Goal: Obtain resource: Download file/media

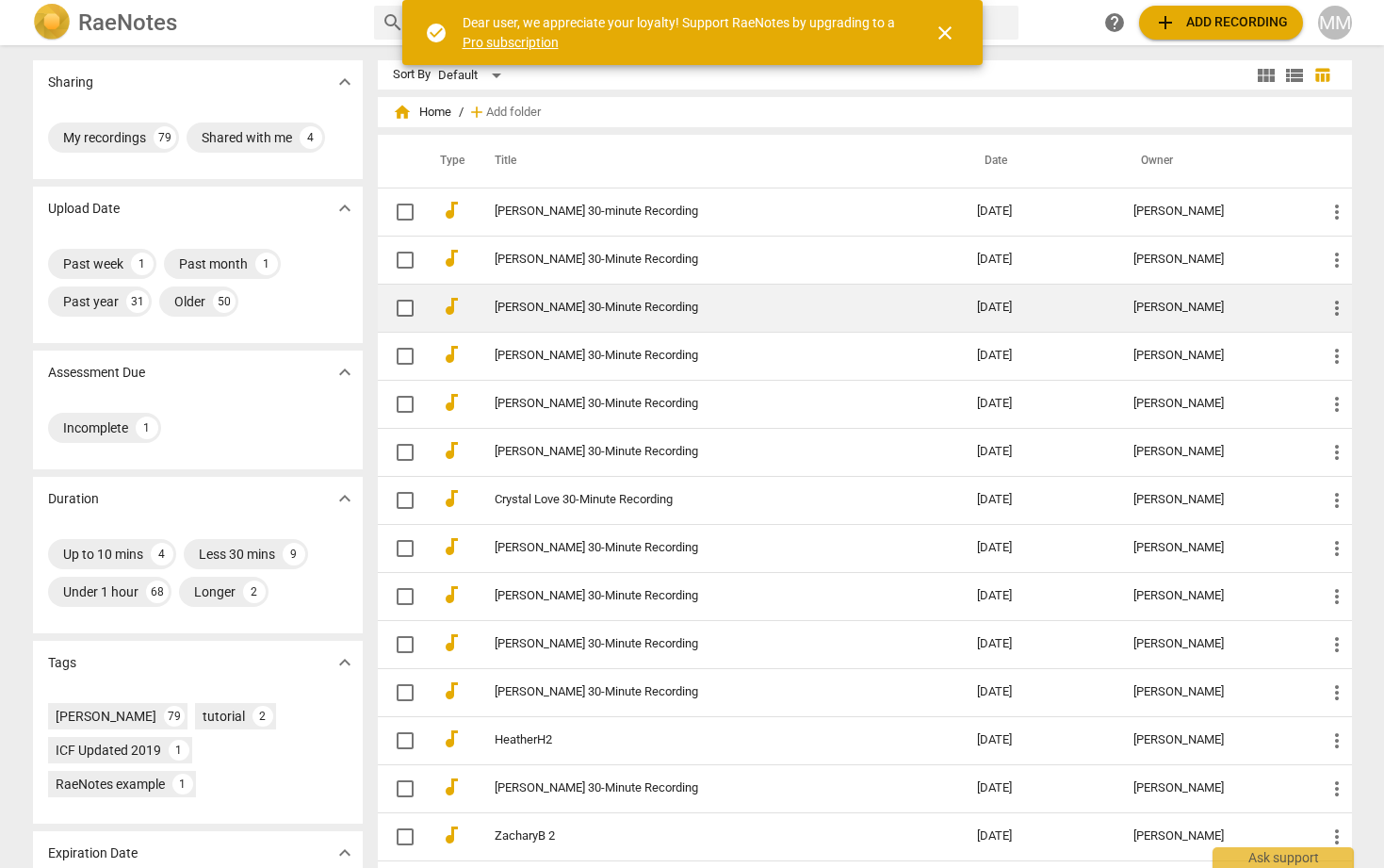
click at [535, 309] on link "[PERSON_NAME] 30-Minute Recording" at bounding box center [702, 308] width 415 height 14
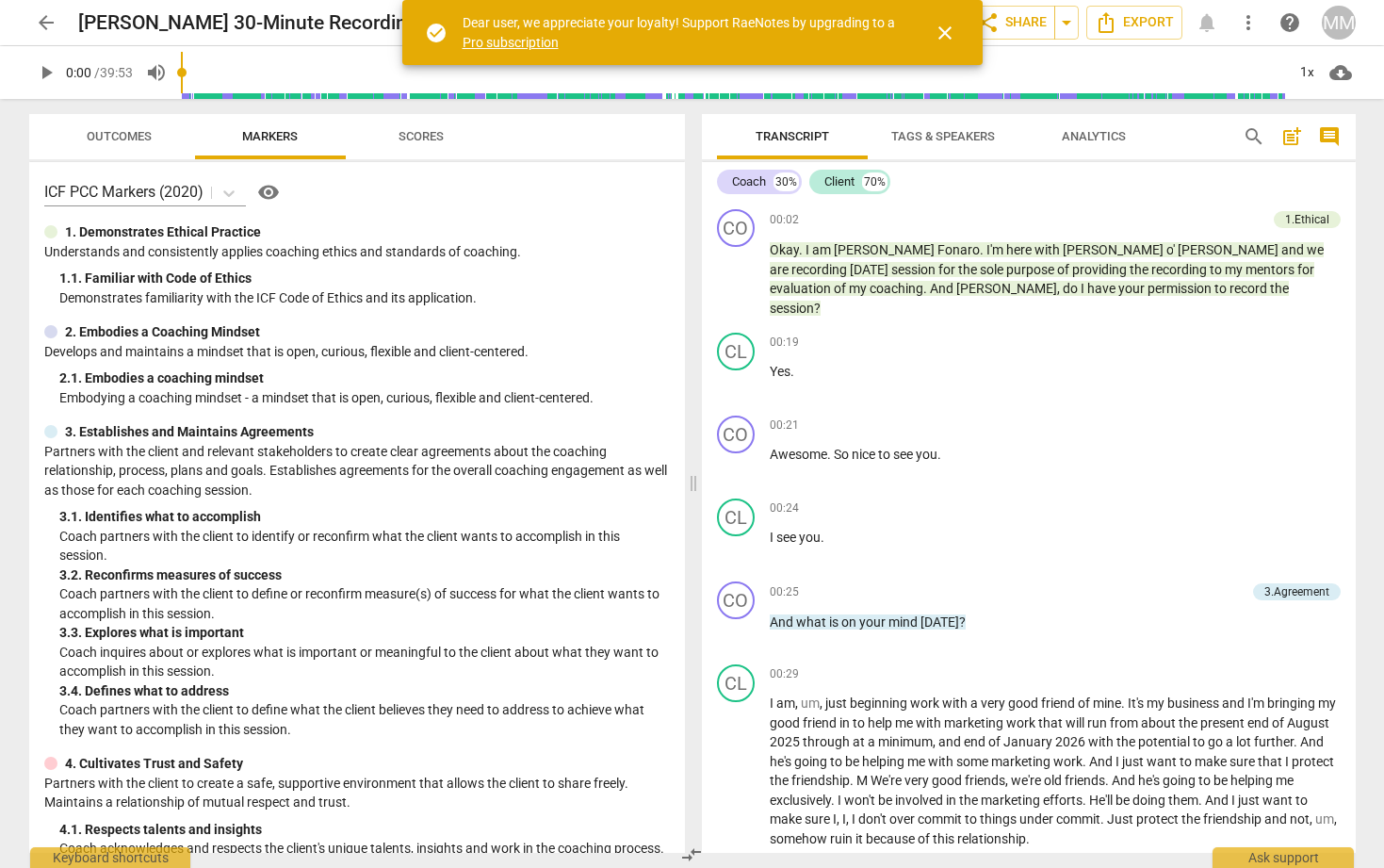
click at [942, 27] on span "close" at bounding box center [944, 32] width 22 height 22
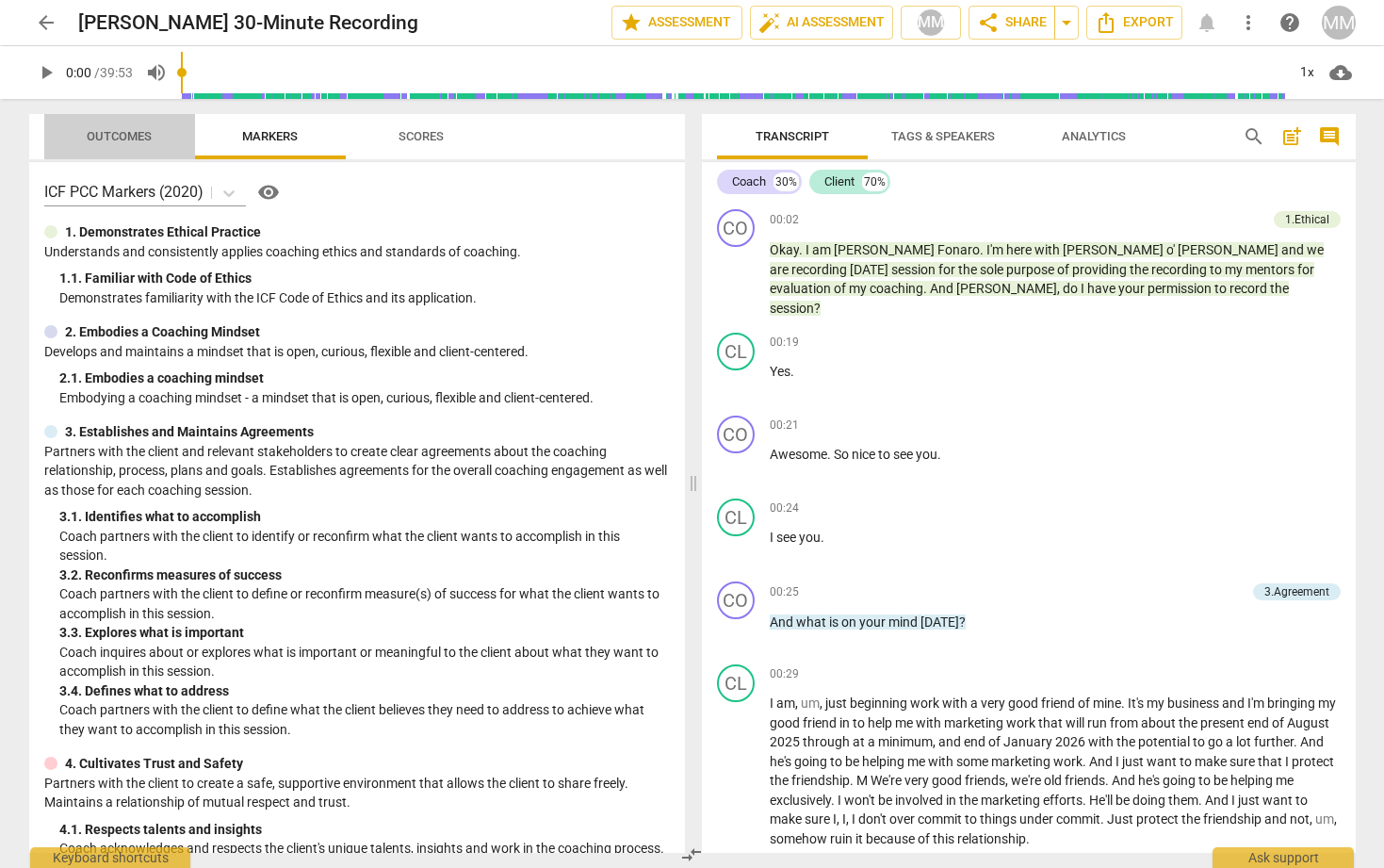
click at [120, 135] on span "Outcomes" at bounding box center [119, 136] width 65 height 14
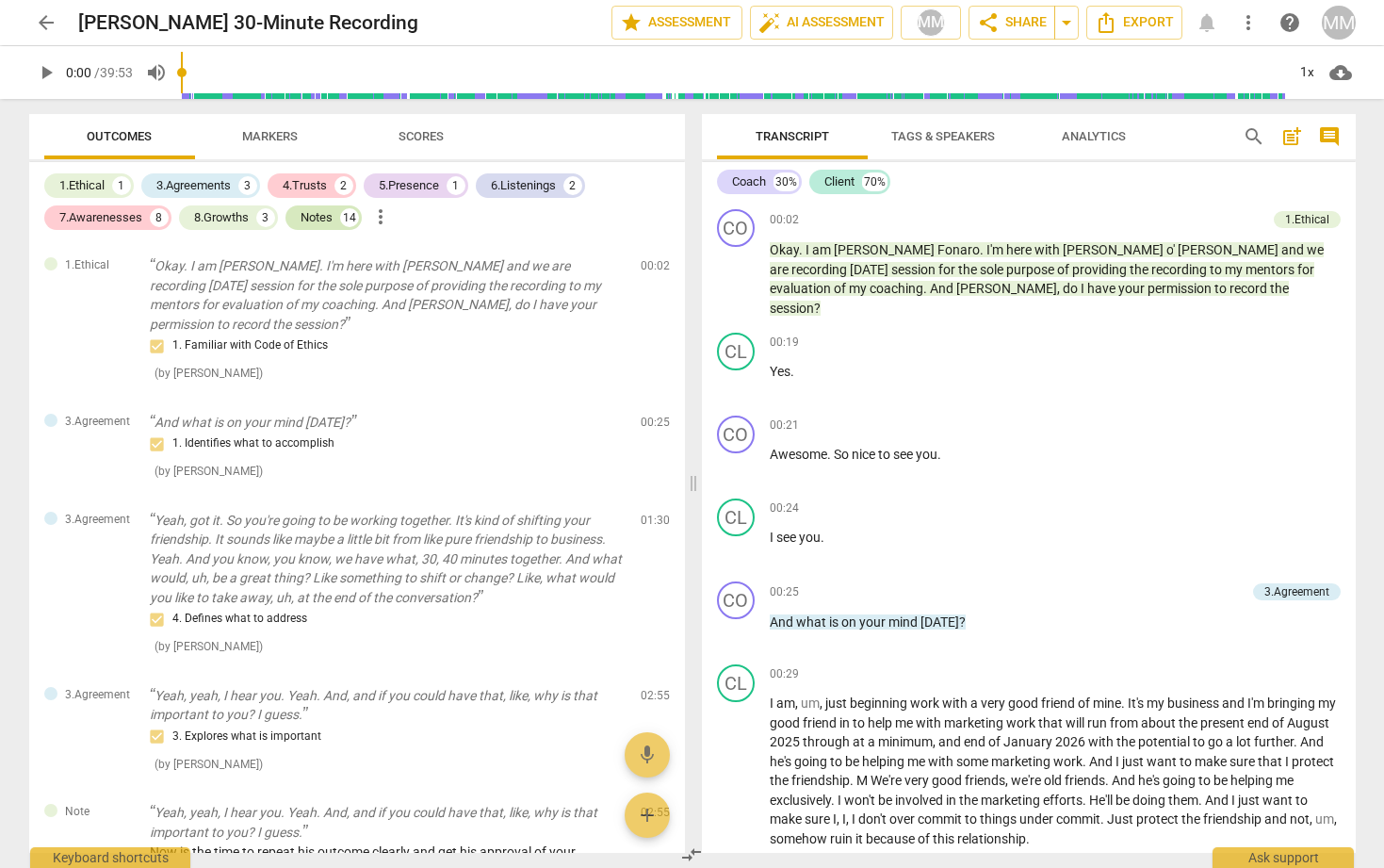
click at [324, 212] on div "Notes" at bounding box center [317, 217] width 32 height 19
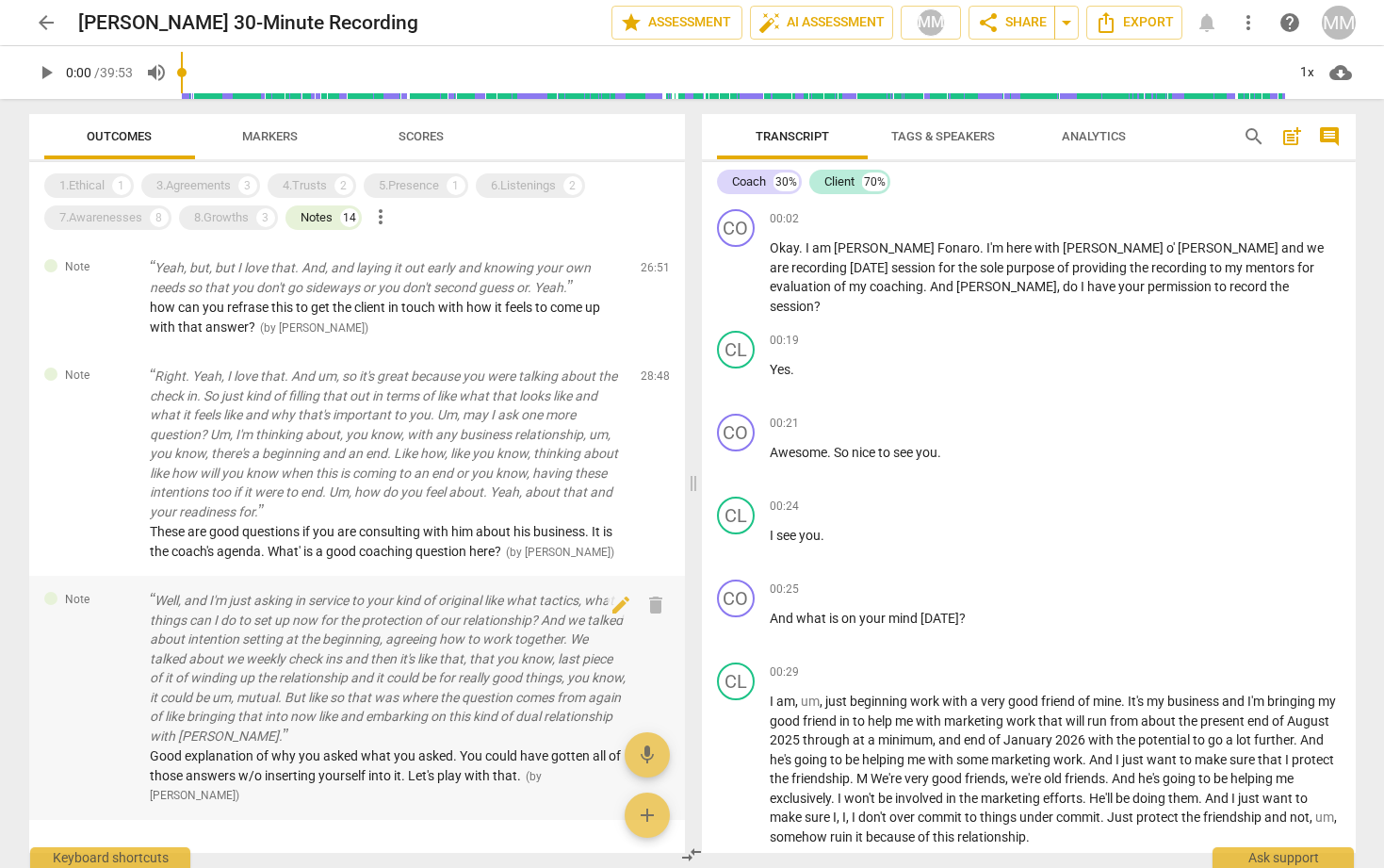
drag, startPoint x: 189, startPoint y: 524, endPoint x: 49, endPoint y: 531, distance: 140.2
click at [49, 576] on div "Note Well, and I'm just asking in service to your kind of original like what ta…" at bounding box center [357, 698] width 656 height 244
click at [1111, 22] on icon "Export" at bounding box center [1105, 22] width 22 height 22
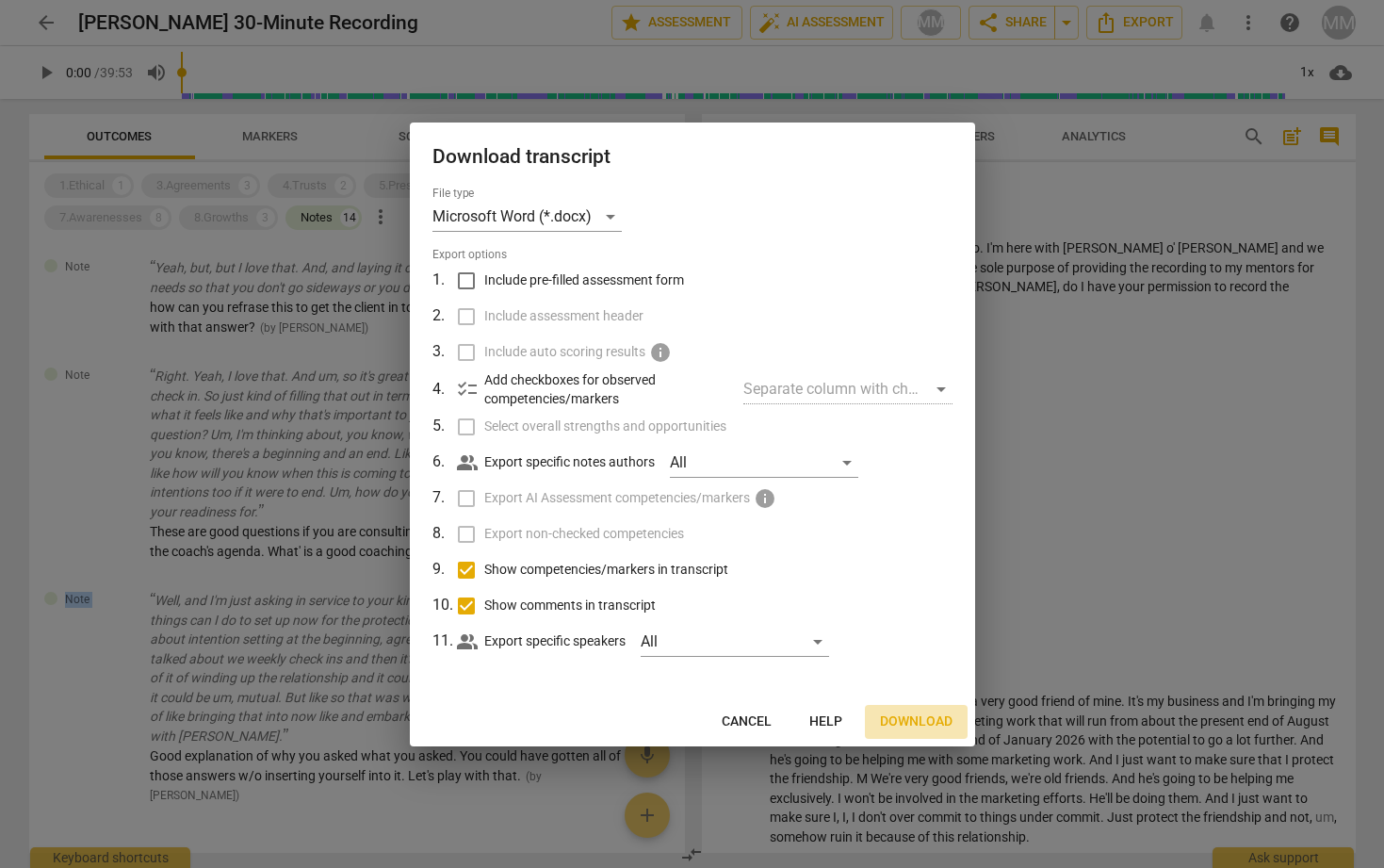
click at [907, 722] on span "Download" at bounding box center [917, 721] width 72 height 19
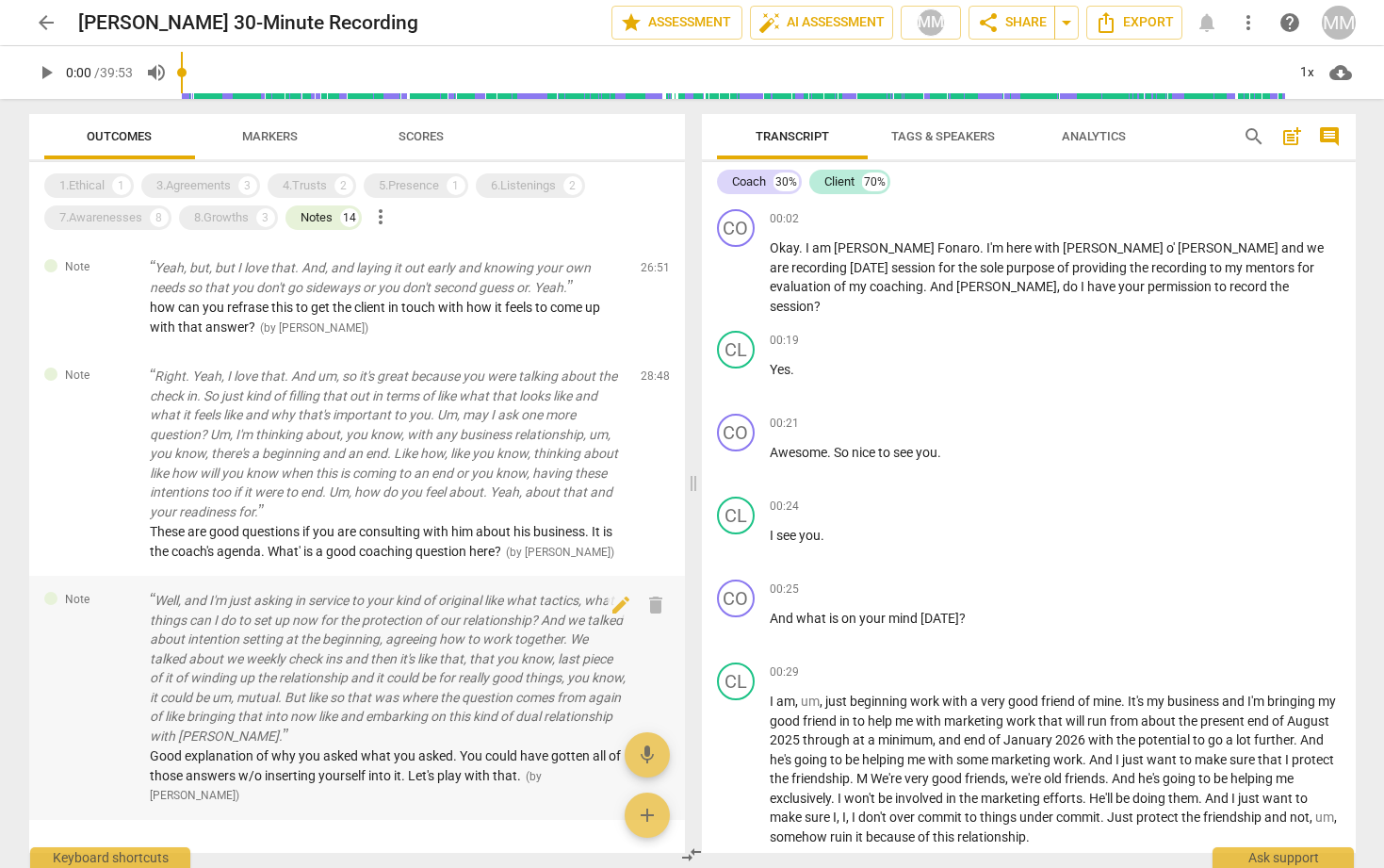
click at [93, 706] on div "Note Well, and I'm just asking in service to your kind of original like what ta…" at bounding box center [357, 698] width 656 height 244
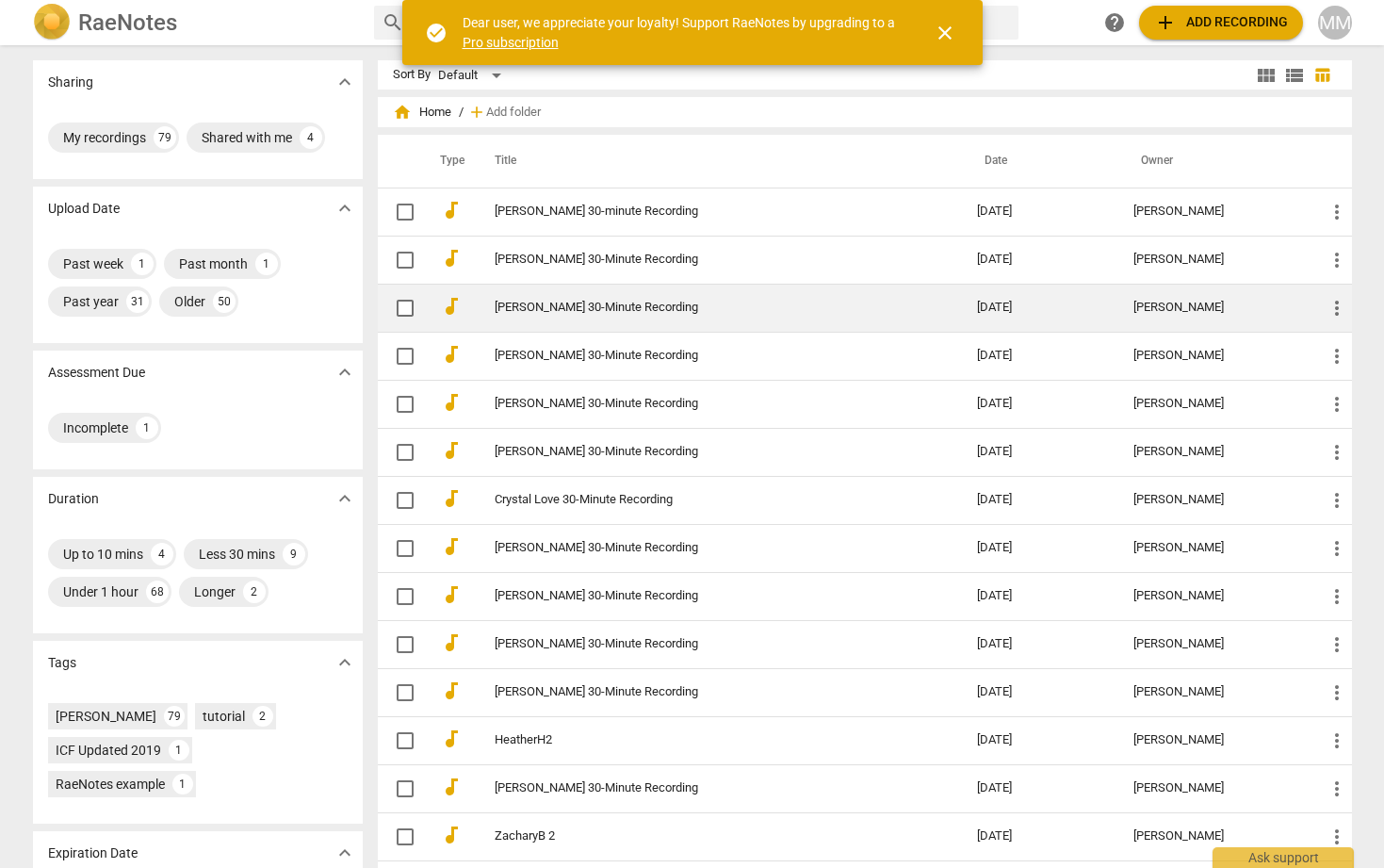
click at [534, 297] on td "[PERSON_NAME] 30-Minute Recording" at bounding box center [717, 307] width 491 height 48
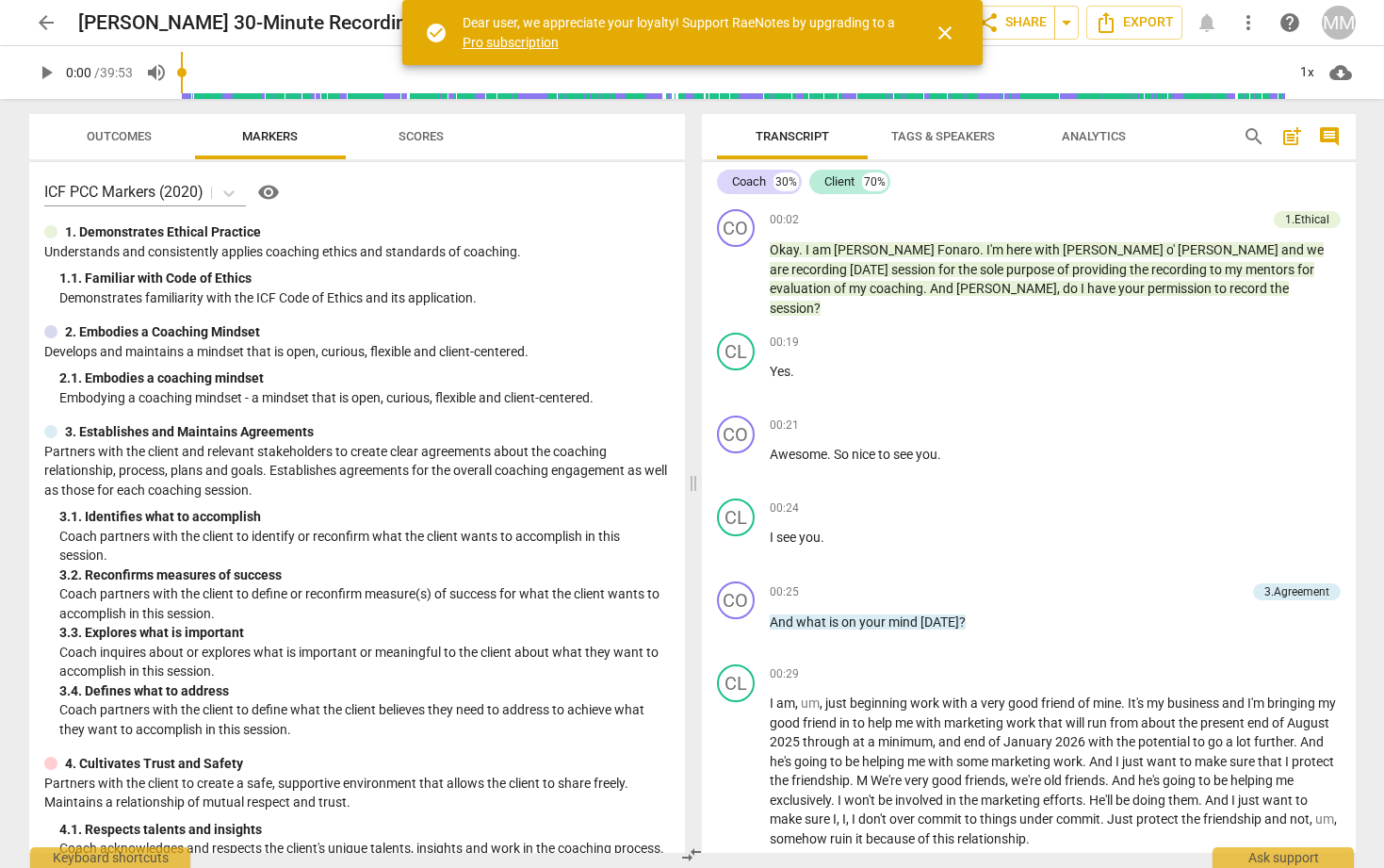
click at [113, 133] on span "Outcomes" at bounding box center [119, 136] width 65 height 14
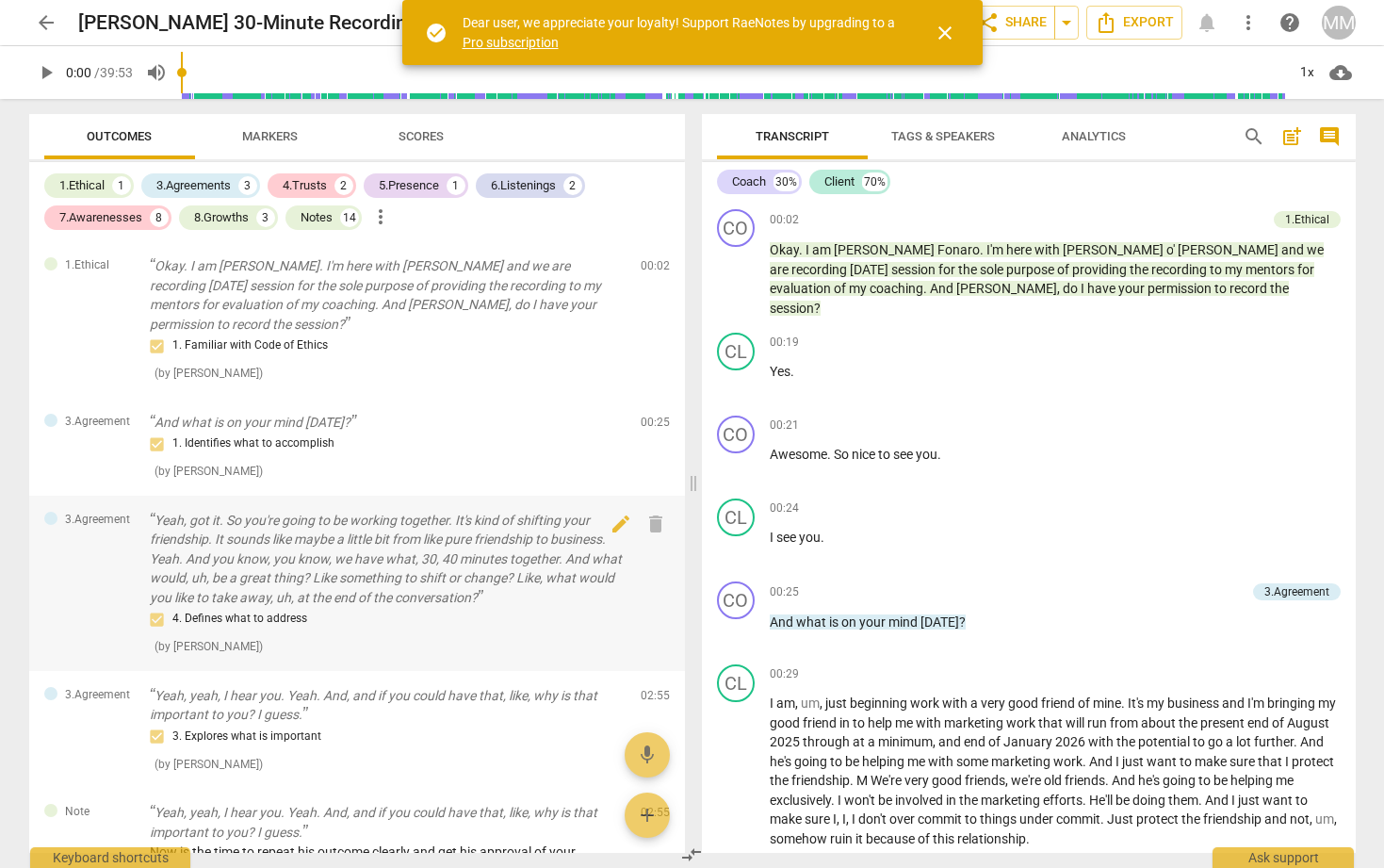
scroll to position [9, 0]
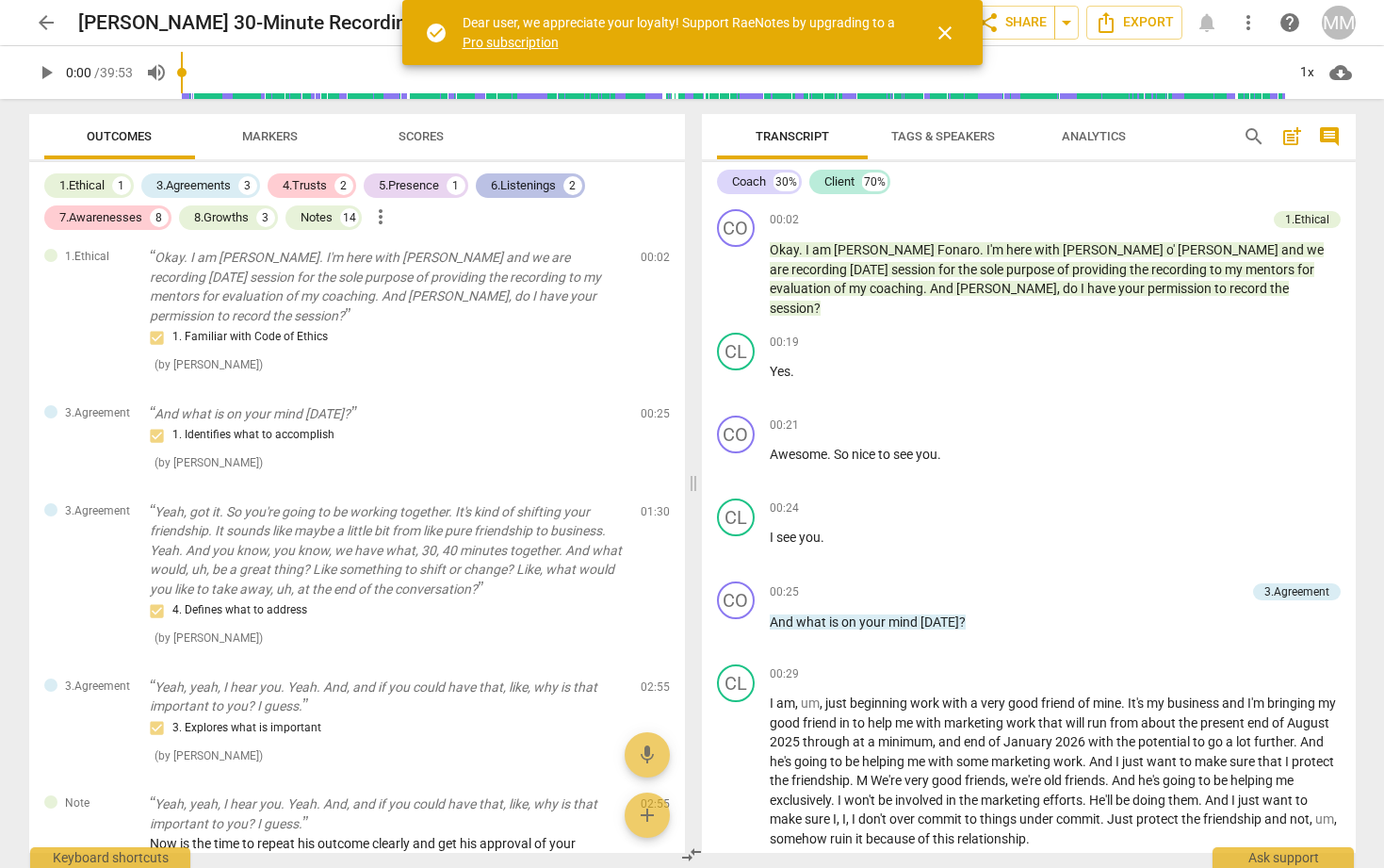
click at [527, 186] on div "6.Listenings" at bounding box center [523, 185] width 65 height 19
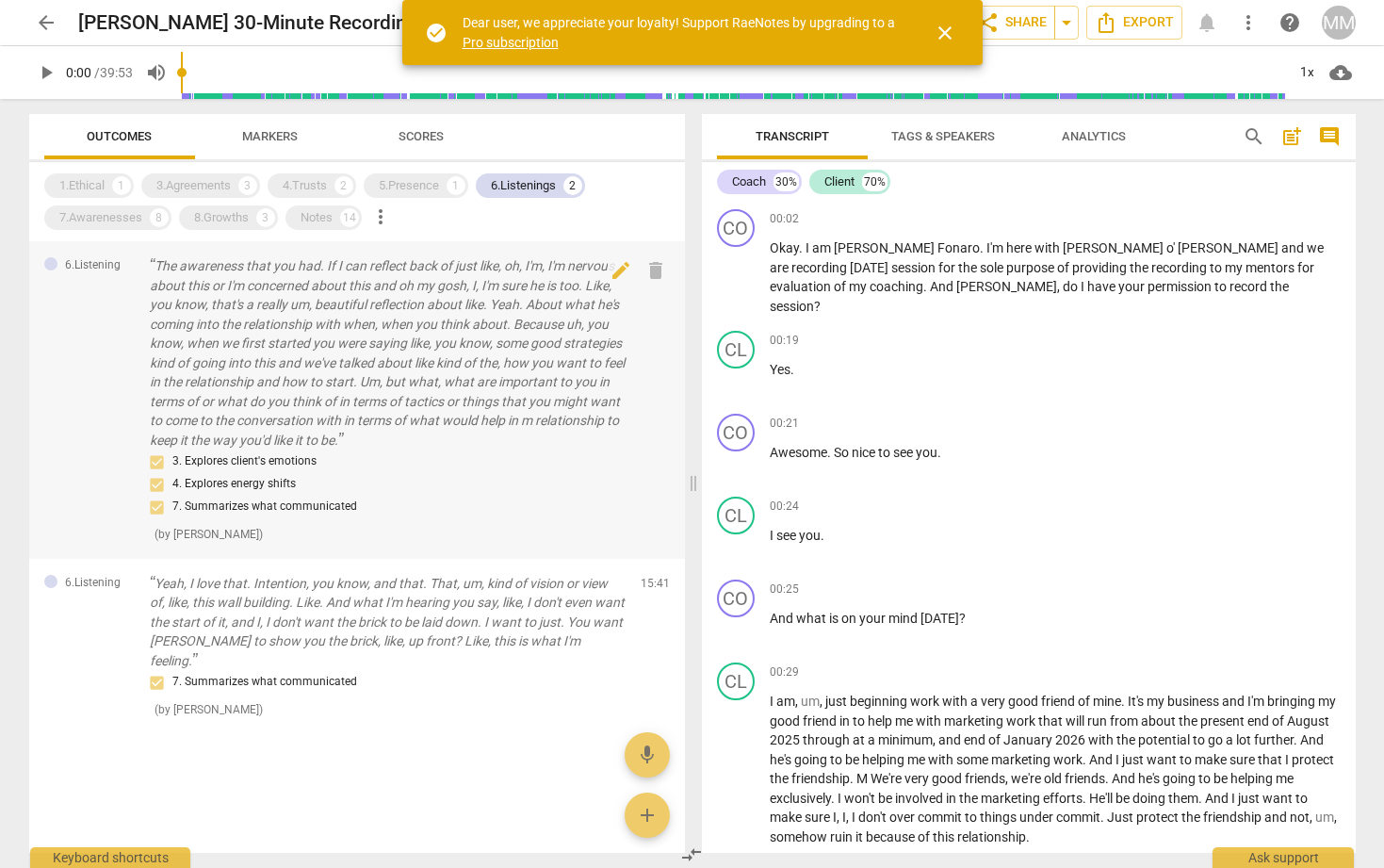
scroll to position [0, 0]
click at [410, 181] on div "5.Presence" at bounding box center [410, 185] width 61 height 19
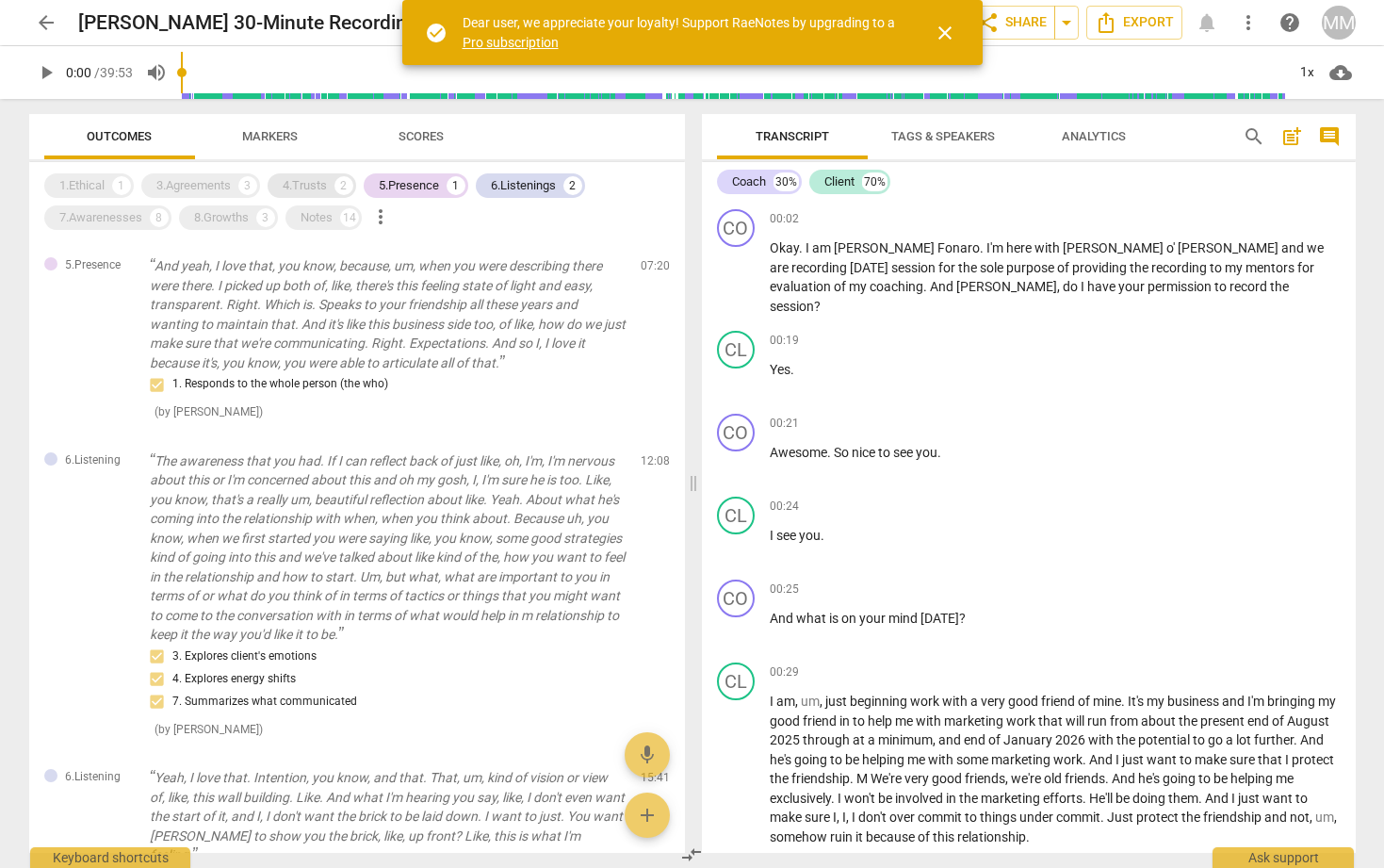
click at [305, 186] on div "4.Trusts" at bounding box center [304, 185] width 44 height 19
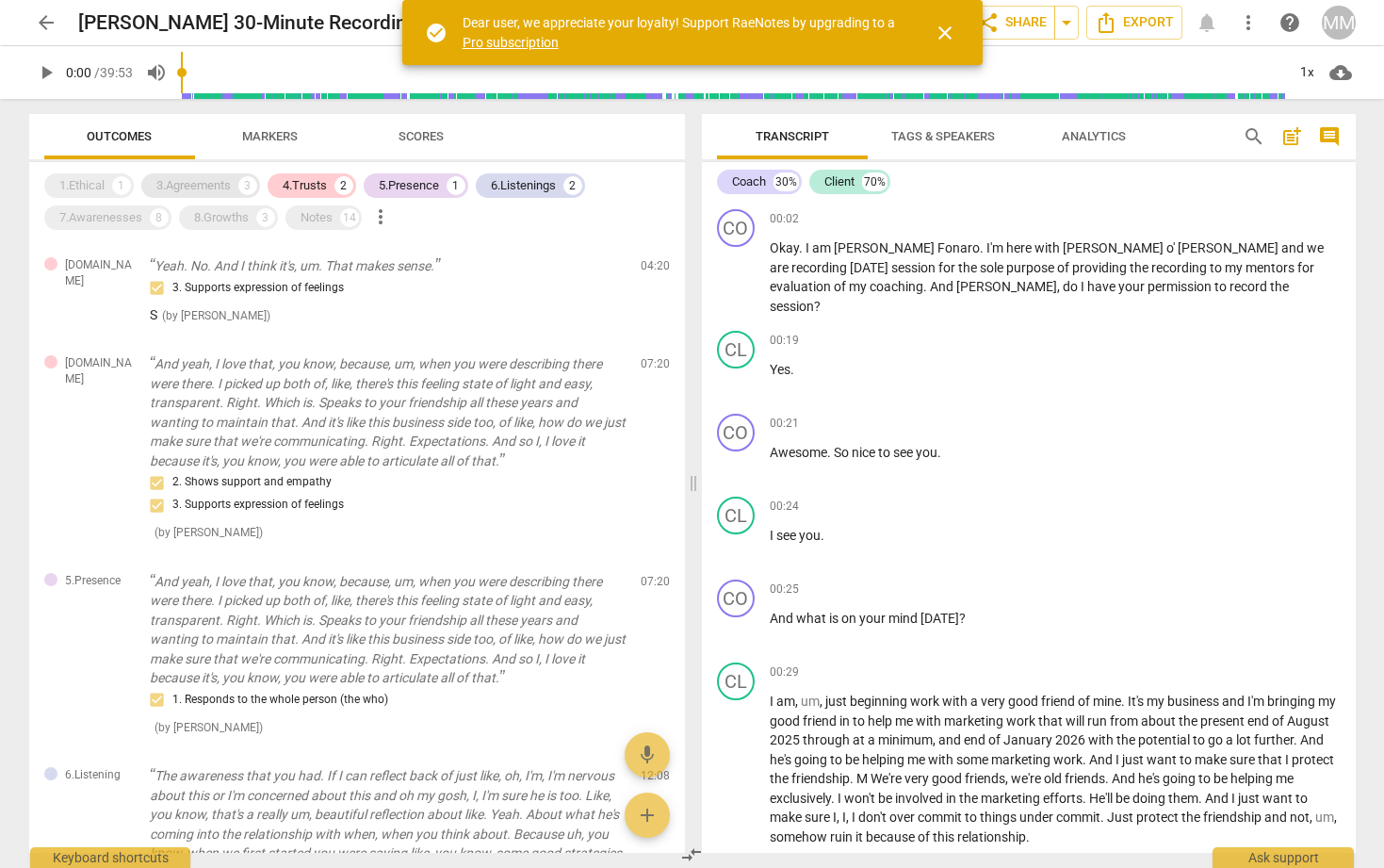
click at [201, 173] on div "3.Agreements 3" at bounding box center [200, 185] width 118 height 24
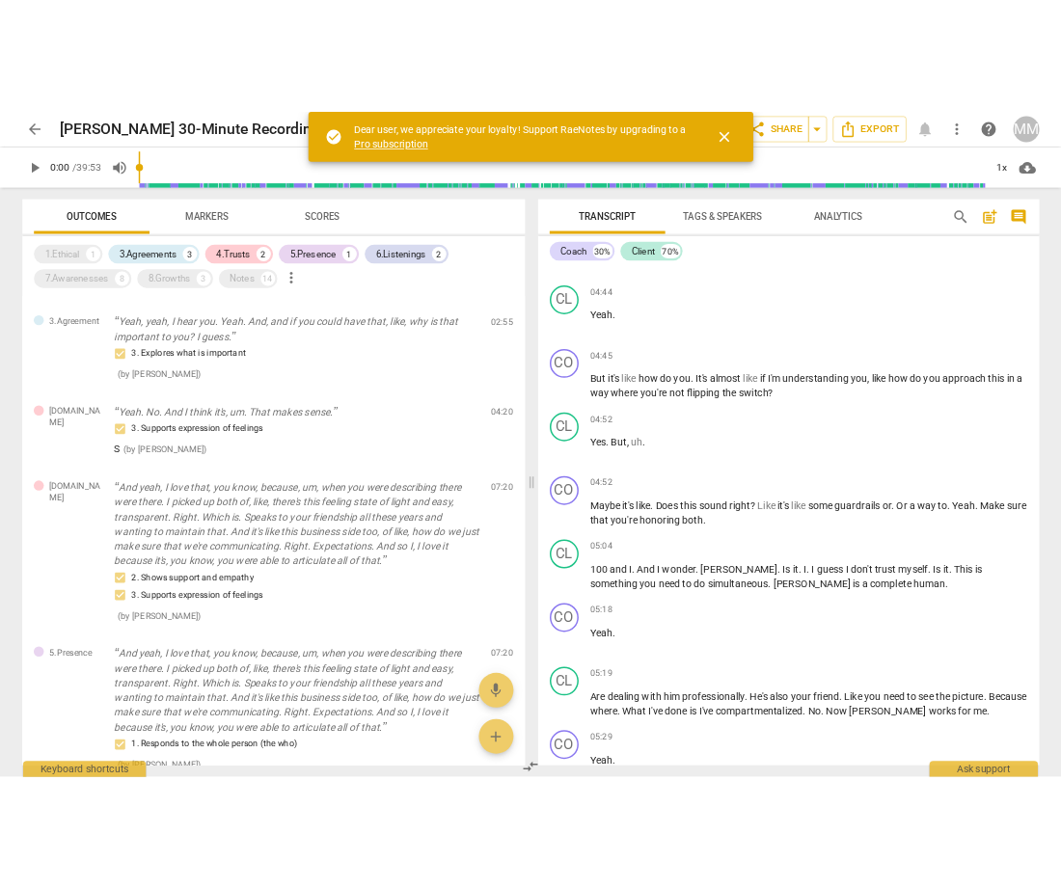
scroll to position [2217, 0]
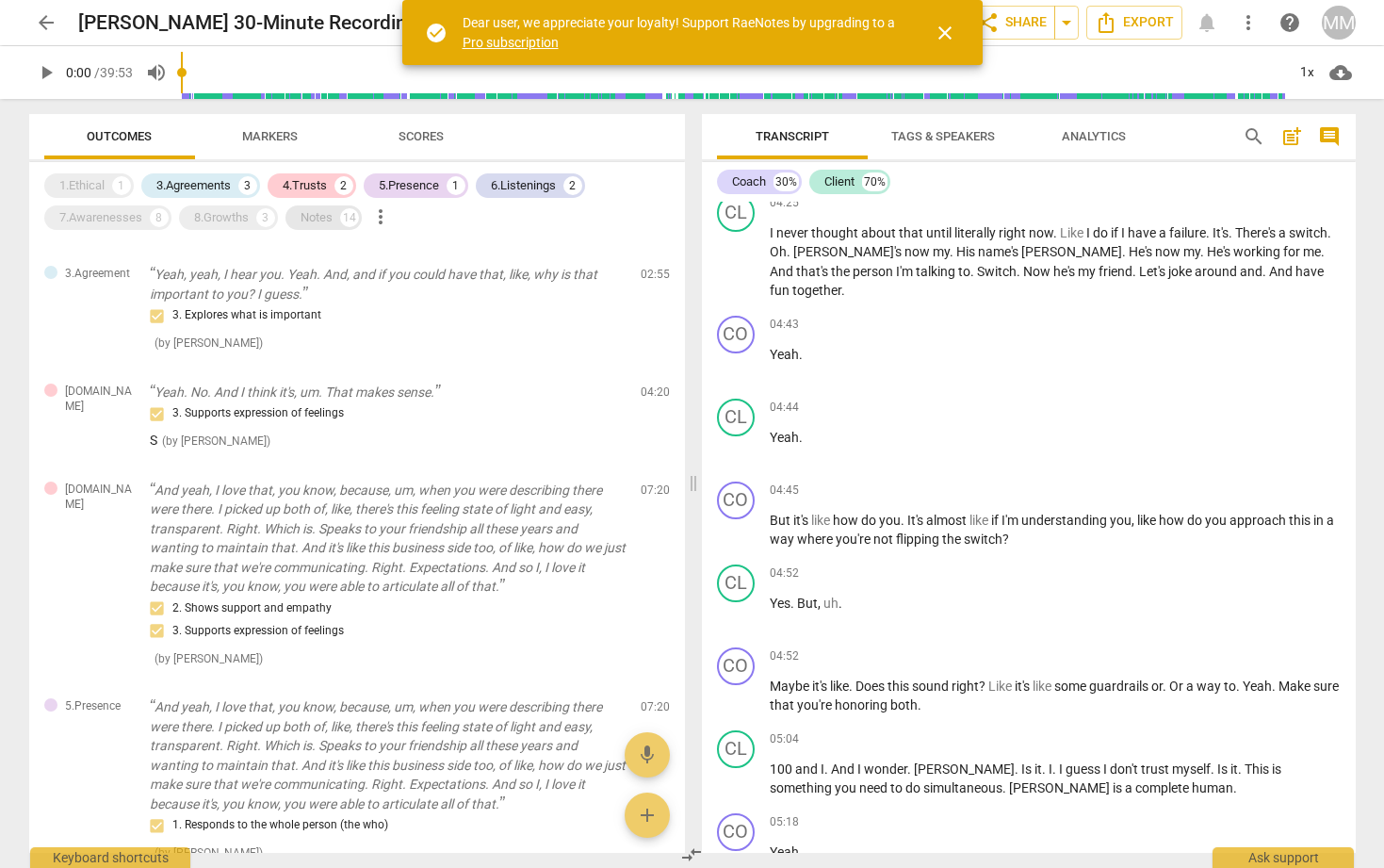
click at [324, 217] on div "Notes" at bounding box center [317, 217] width 32 height 19
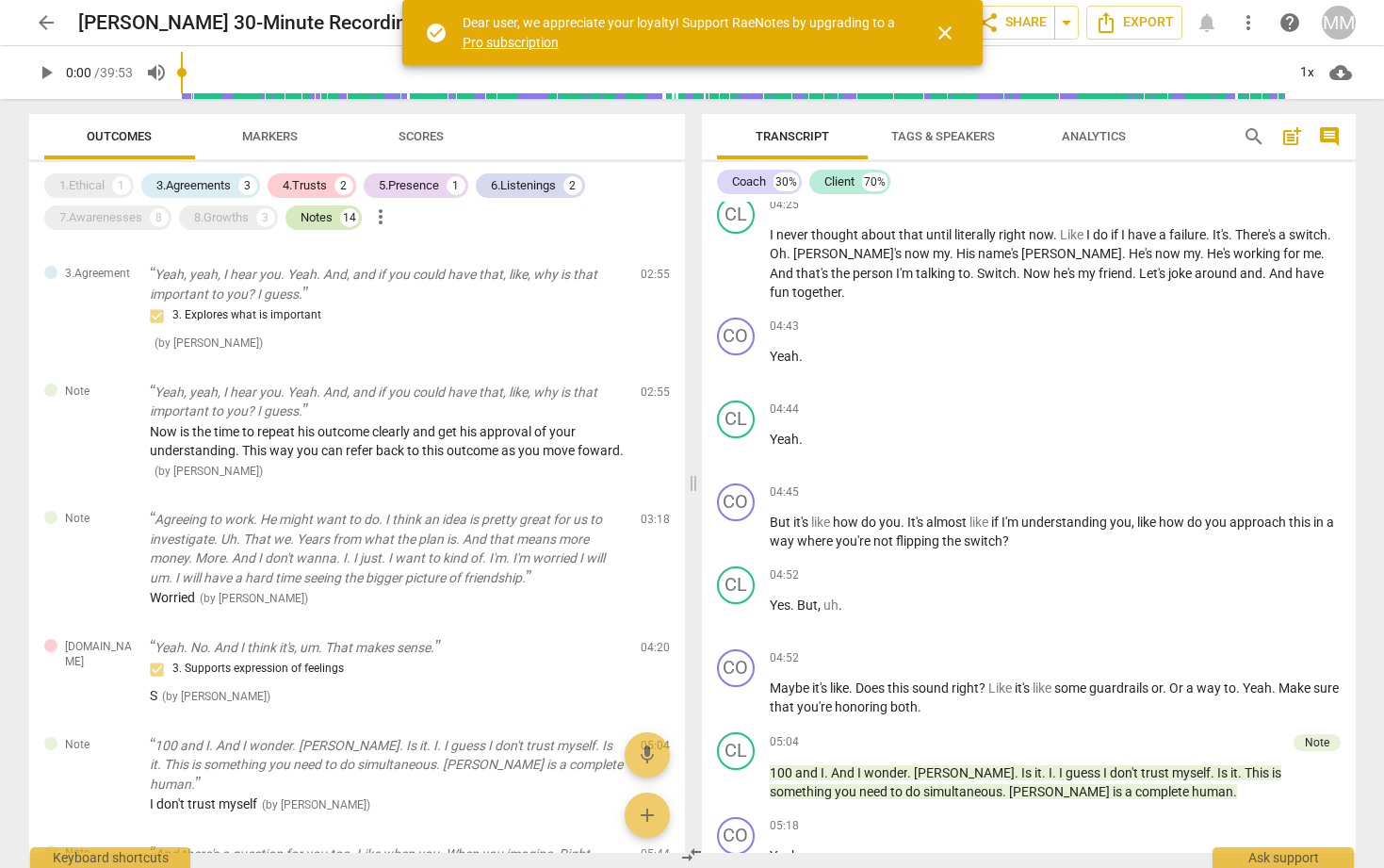
click at [324, 217] on div "Notes" at bounding box center [317, 217] width 32 height 19
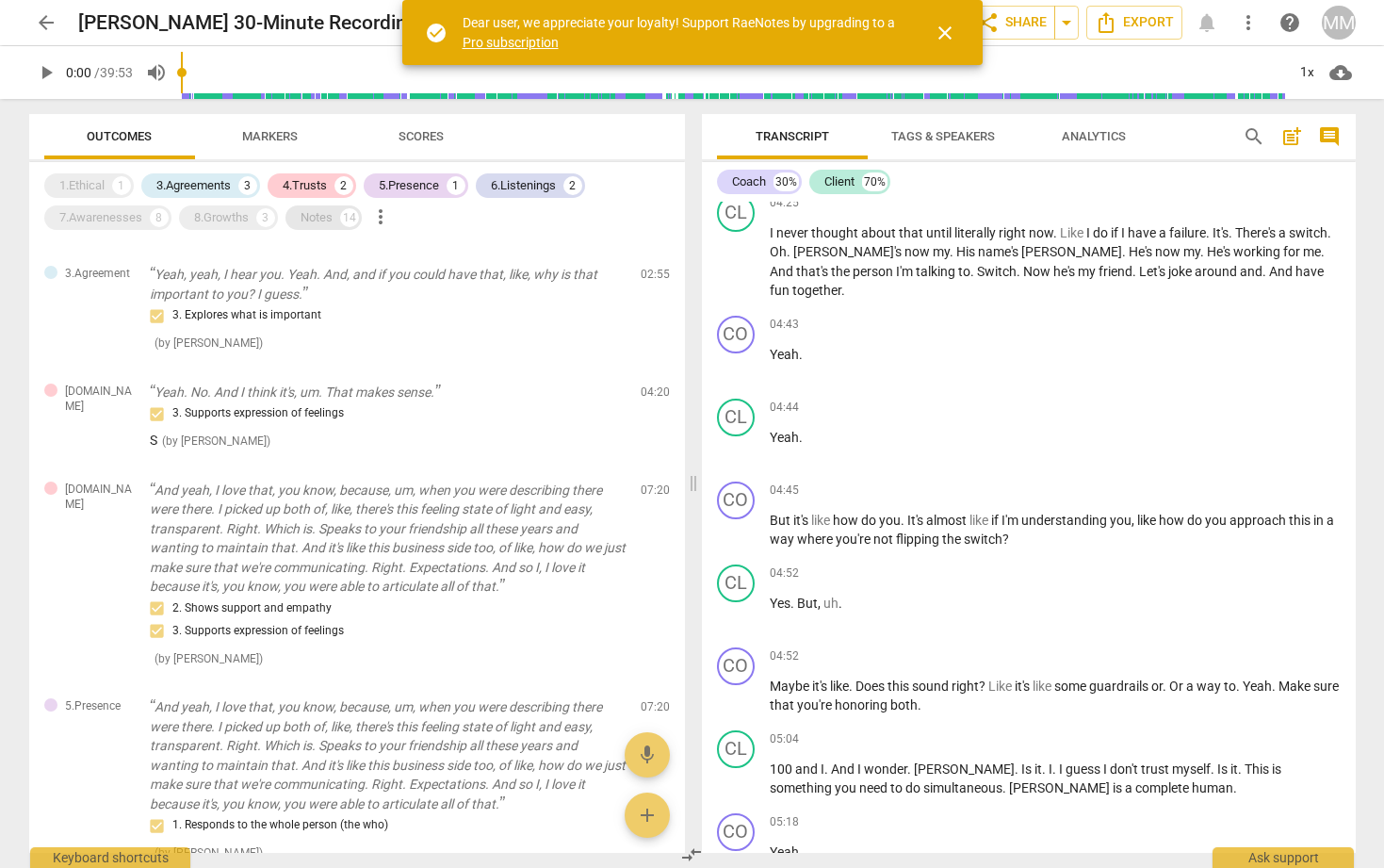
click at [324, 217] on div "Notes" at bounding box center [317, 217] width 32 height 19
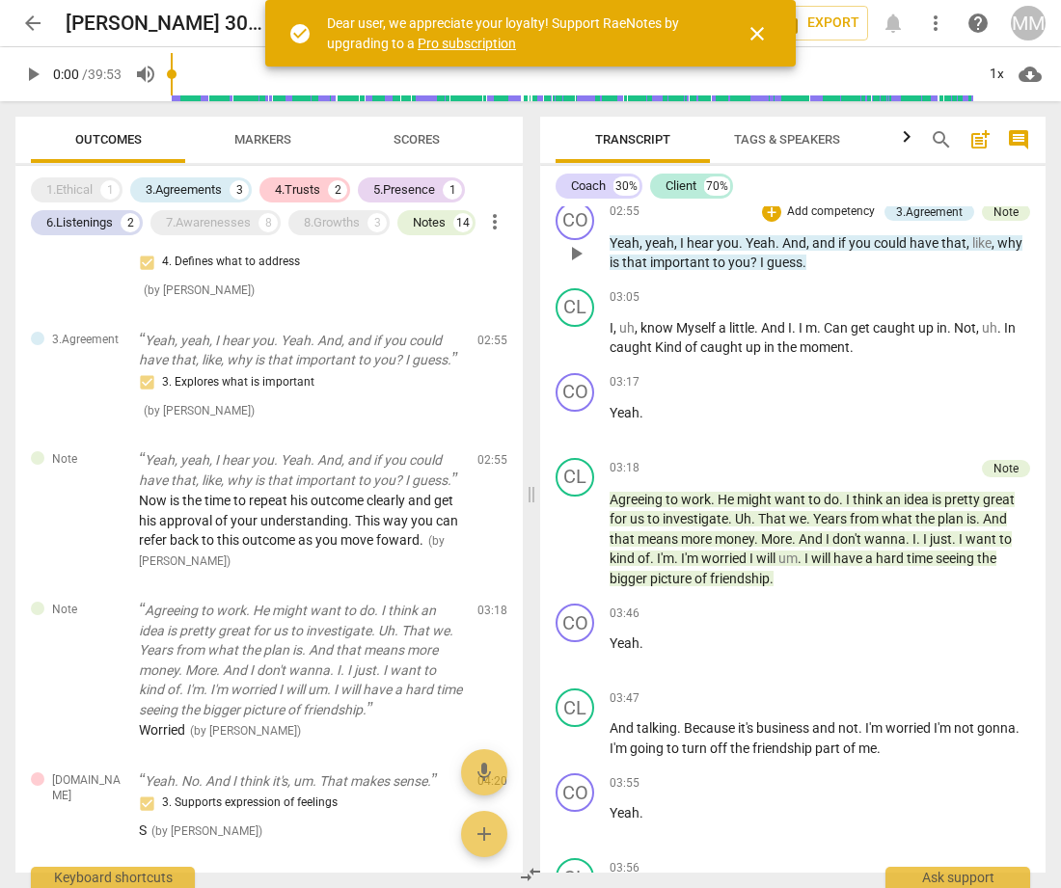
scroll to position [1388, 0]
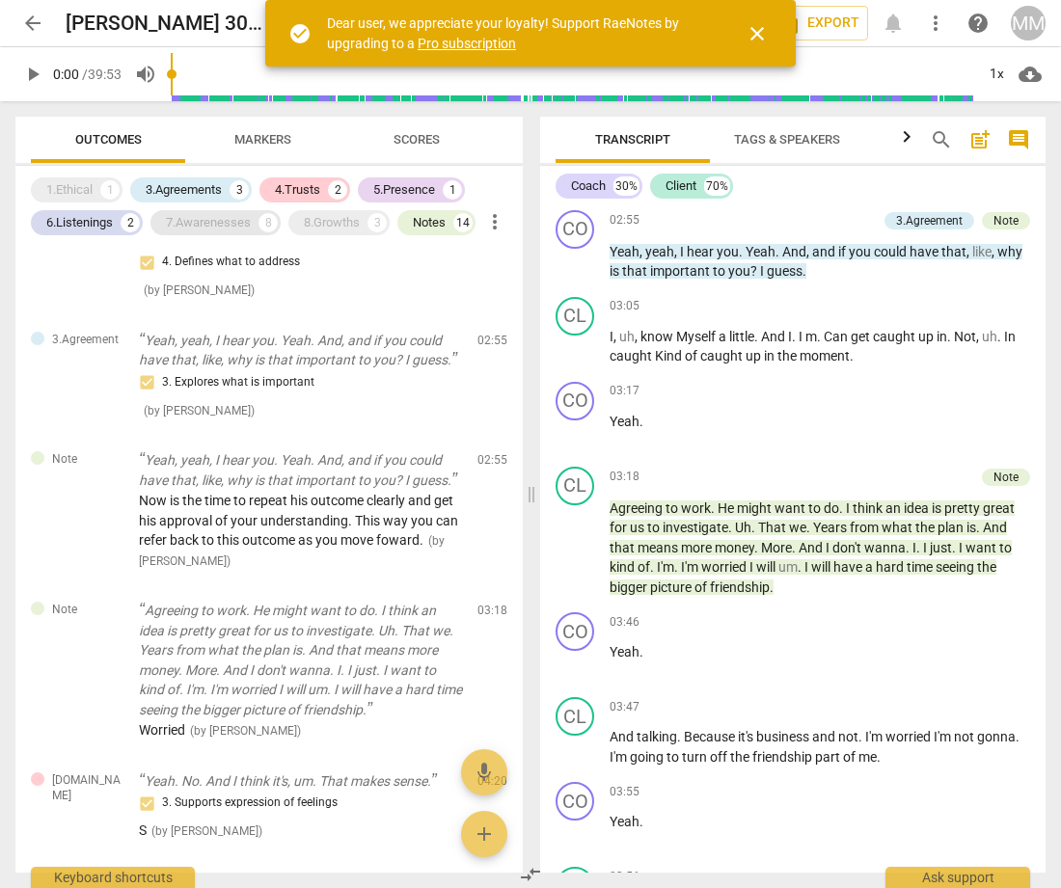
click at [216, 225] on div "7.Awarenesses" at bounding box center [208, 222] width 85 height 19
click at [340, 220] on div "8.Growths" at bounding box center [332, 222] width 56 height 19
click at [75, 190] on div "1.Ethical" at bounding box center [69, 189] width 46 height 19
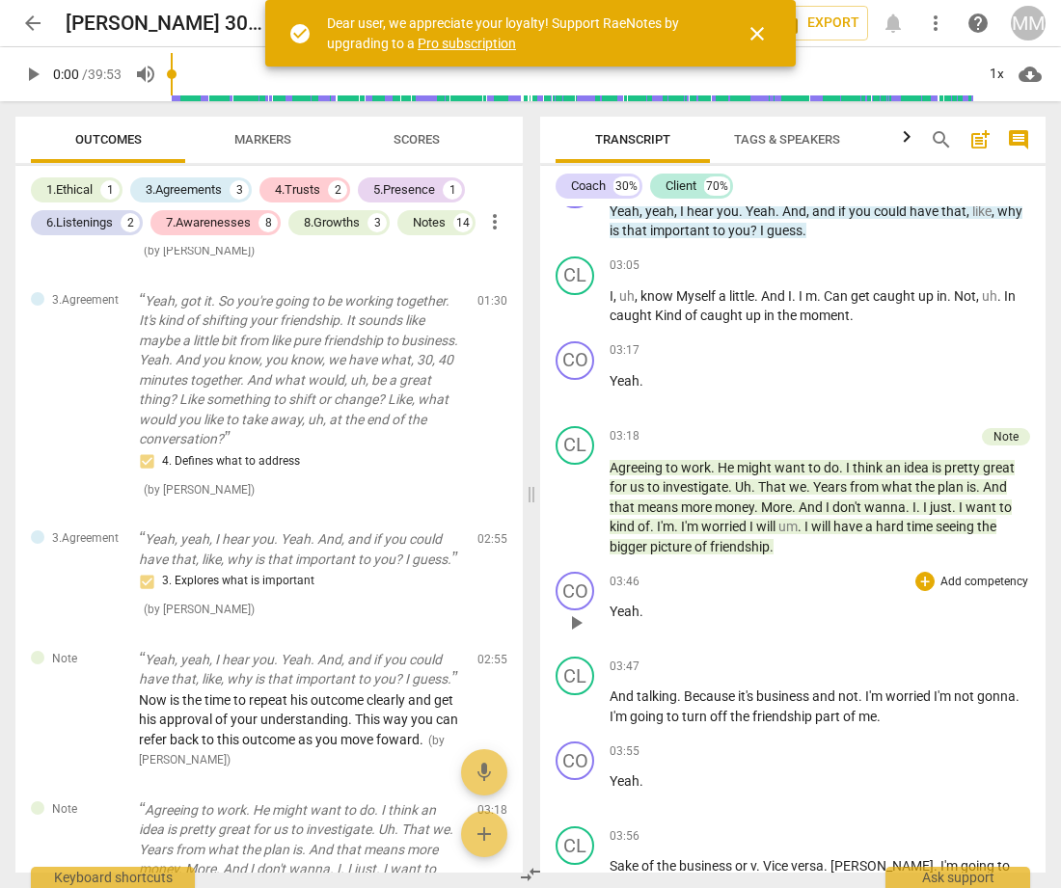
scroll to position [1465, 0]
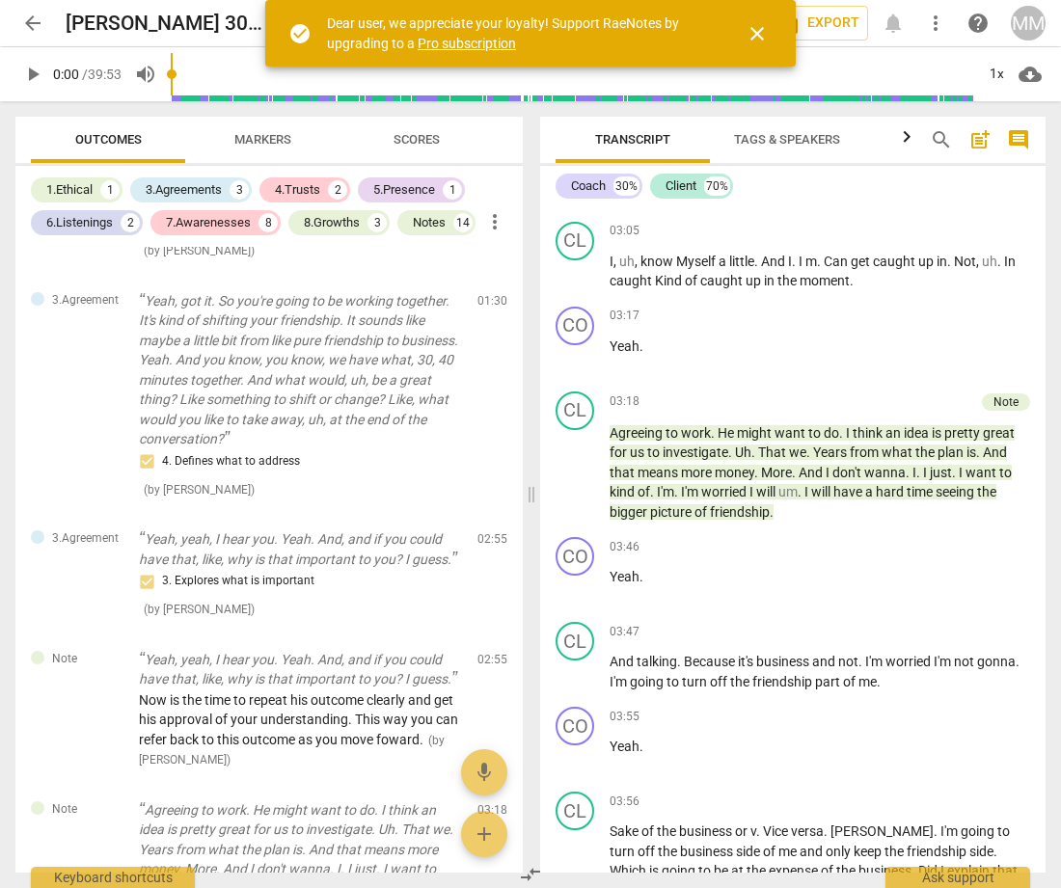
click at [756, 29] on span "close" at bounding box center [756, 33] width 23 height 23
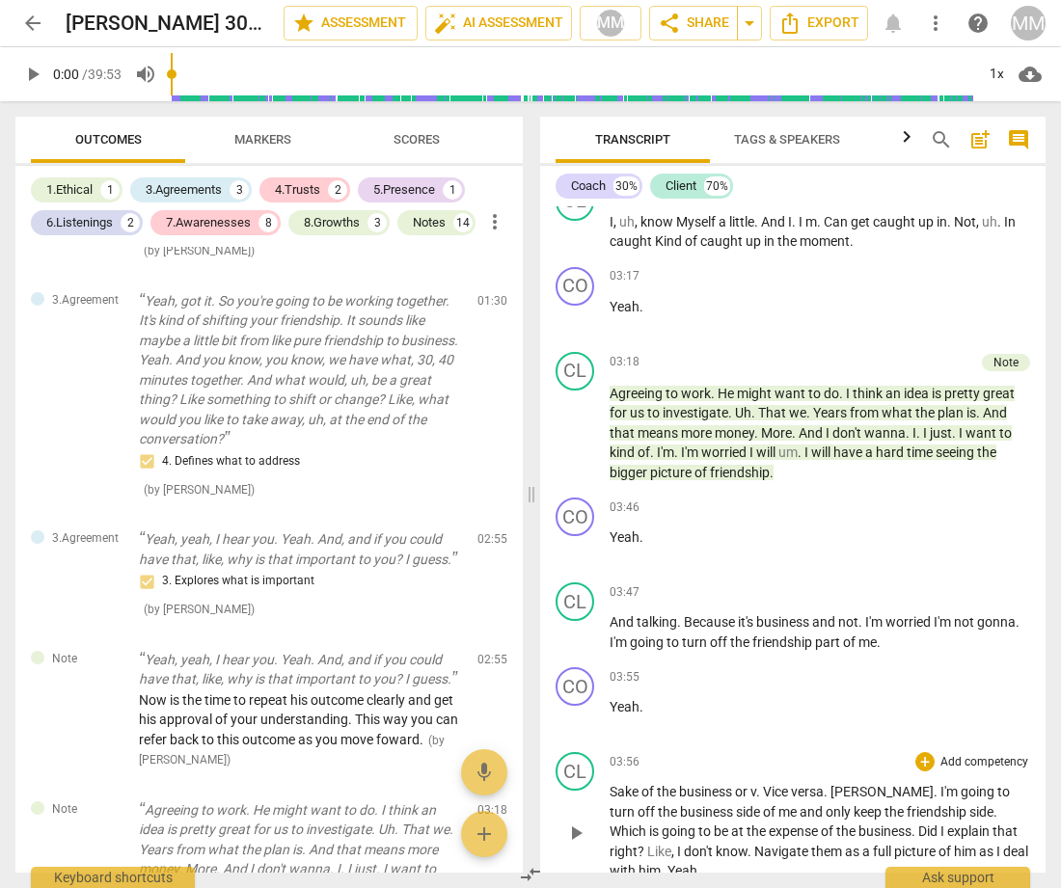
scroll to position [1510, 0]
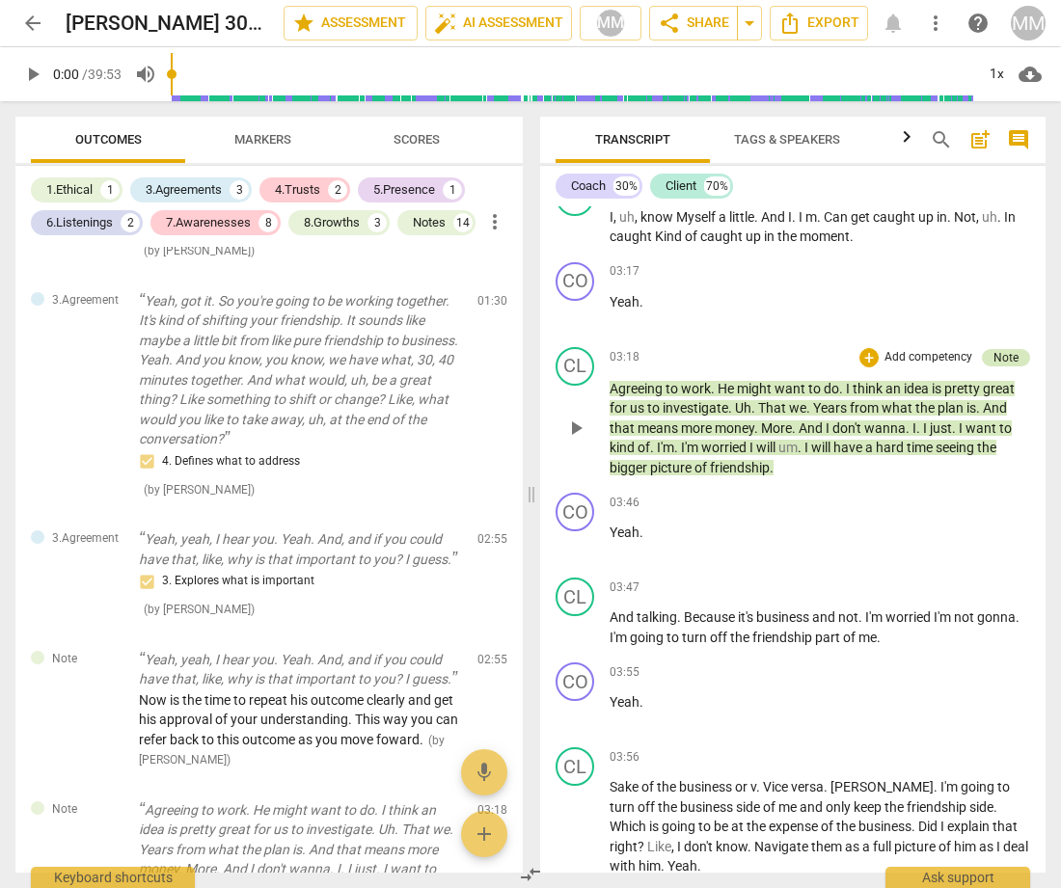
click at [1001, 349] on div "Note" at bounding box center [1005, 357] width 25 height 17
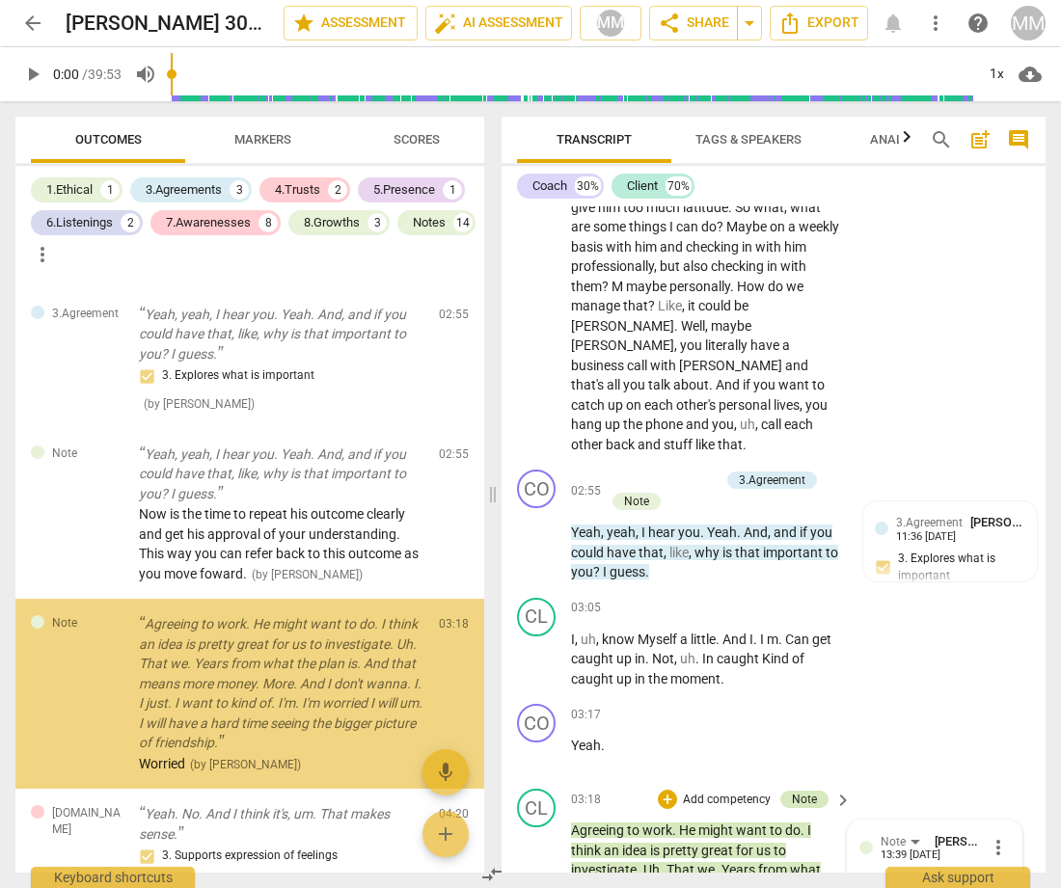
scroll to position [1804, 0]
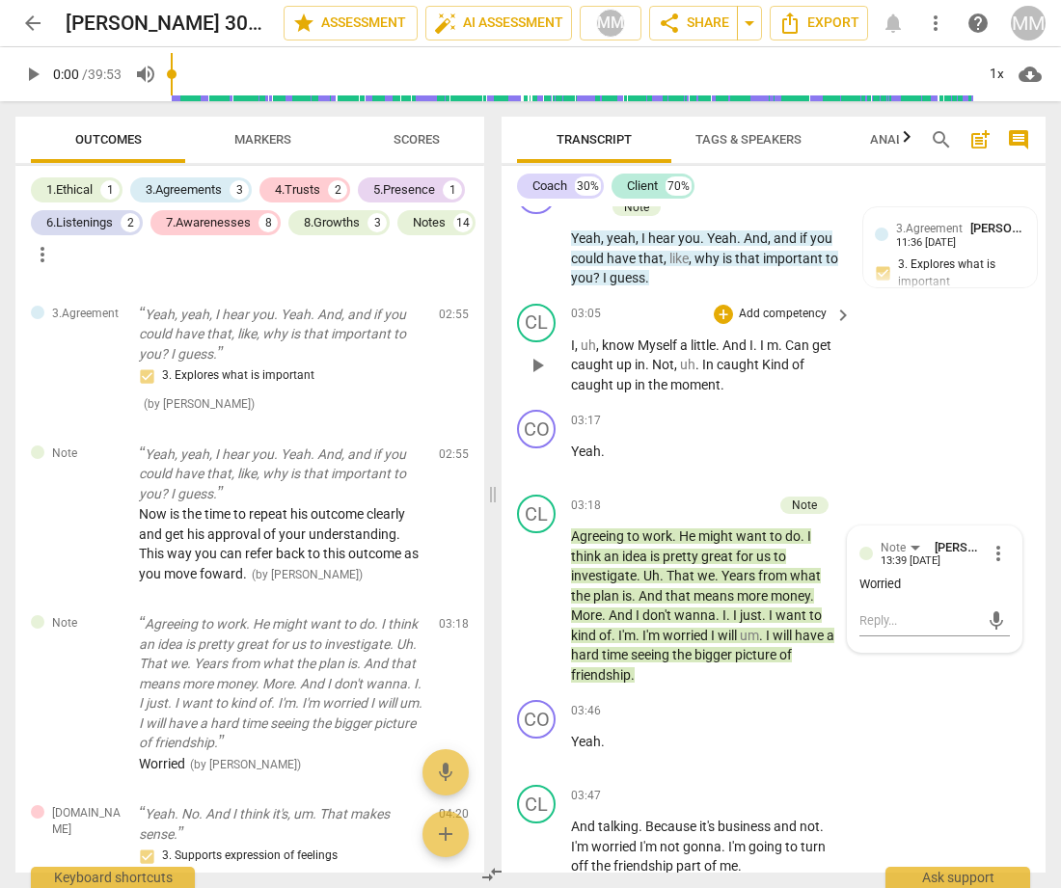
click at [1001, 318] on div "CL play_arrow pause 03:05 + Add competency keyboard_arrow_right I , uh , know M…" at bounding box center [773, 349] width 544 height 107
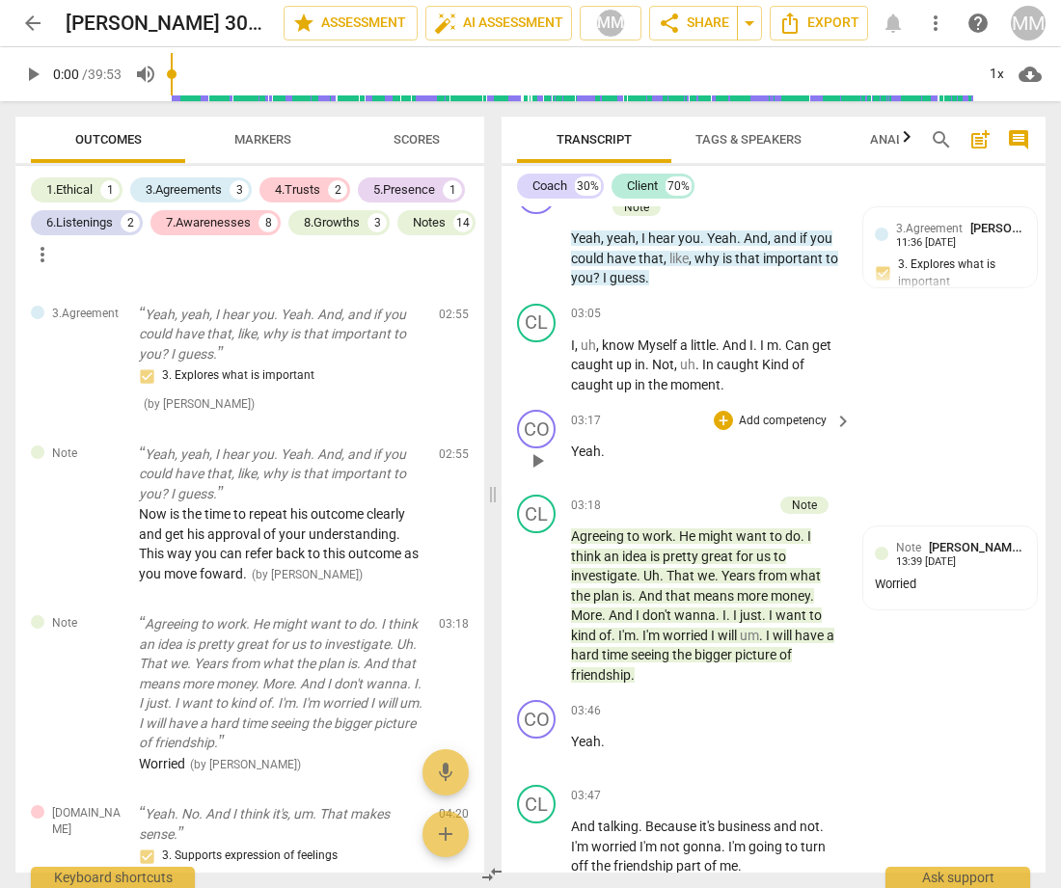
click at [731, 410] on div "03:17 + Add competency keyboard_arrow_right Yeah ." at bounding box center [712, 444] width 282 height 69
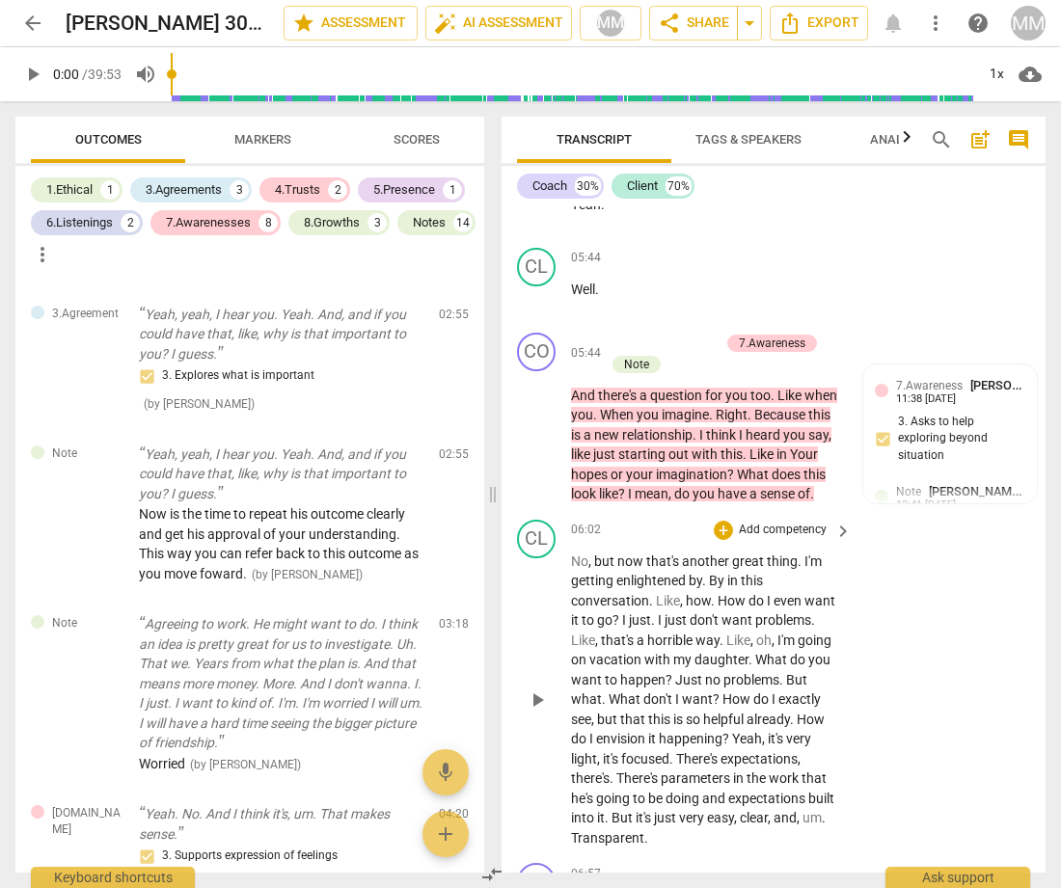
scroll to position [4335, 0]
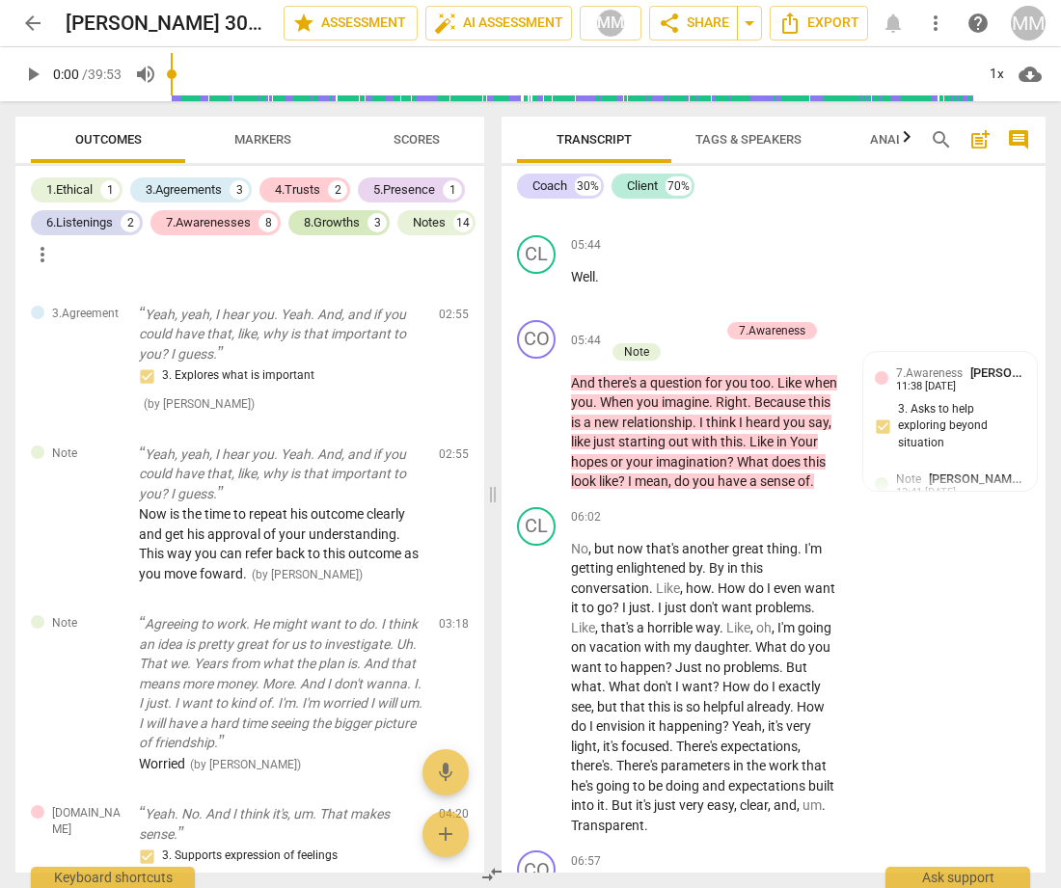
click at [324, 219] on div "8.Growths" at bounding box center [332, 222] width 56 height 19
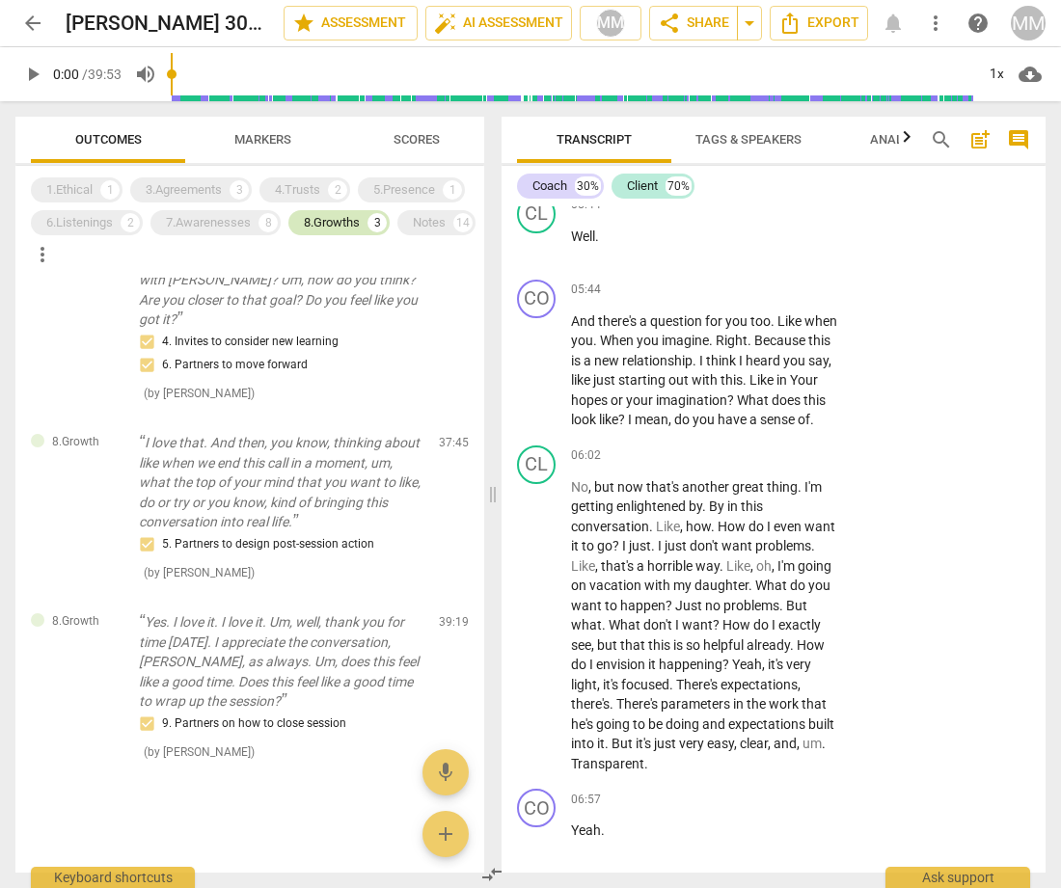
scroll to position [133, 0]
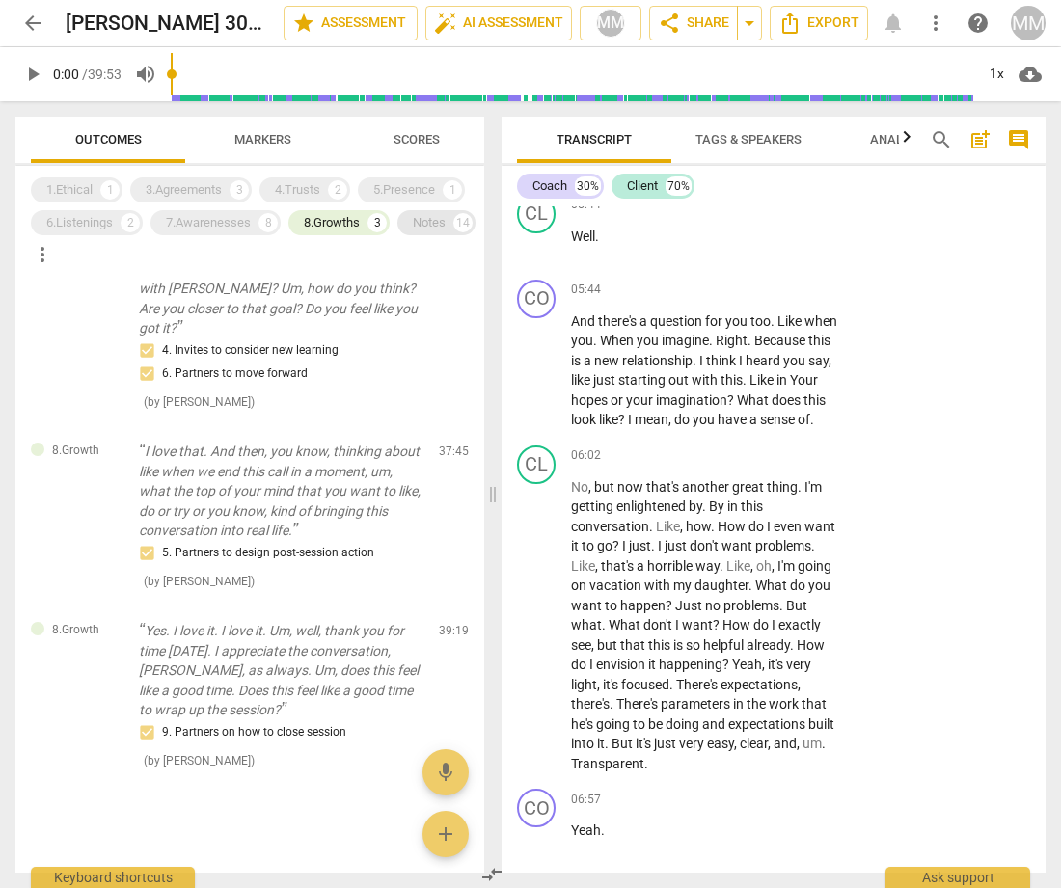
click at [413, 232] on div "Notes" at bounding box center [429, 222] width 33 height 19
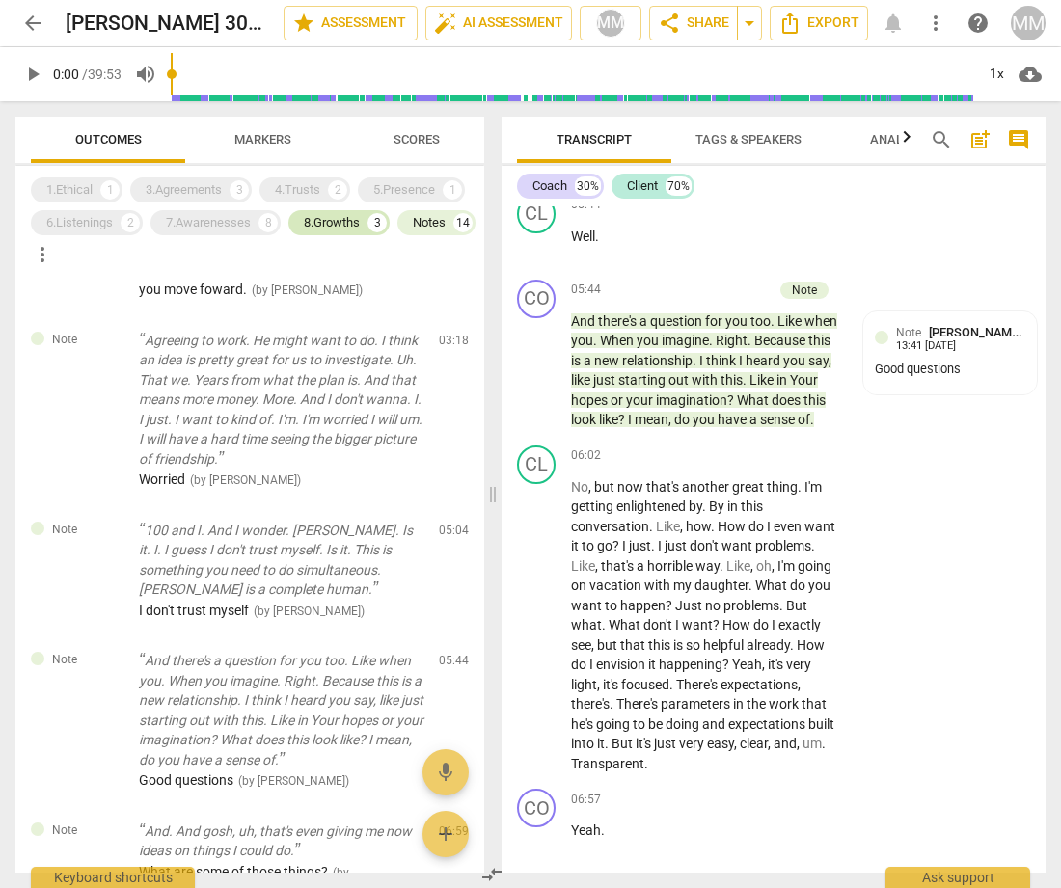
click at [345, 231] on div "8.Growths" at bounding box center [332, 222] width 56 height 19
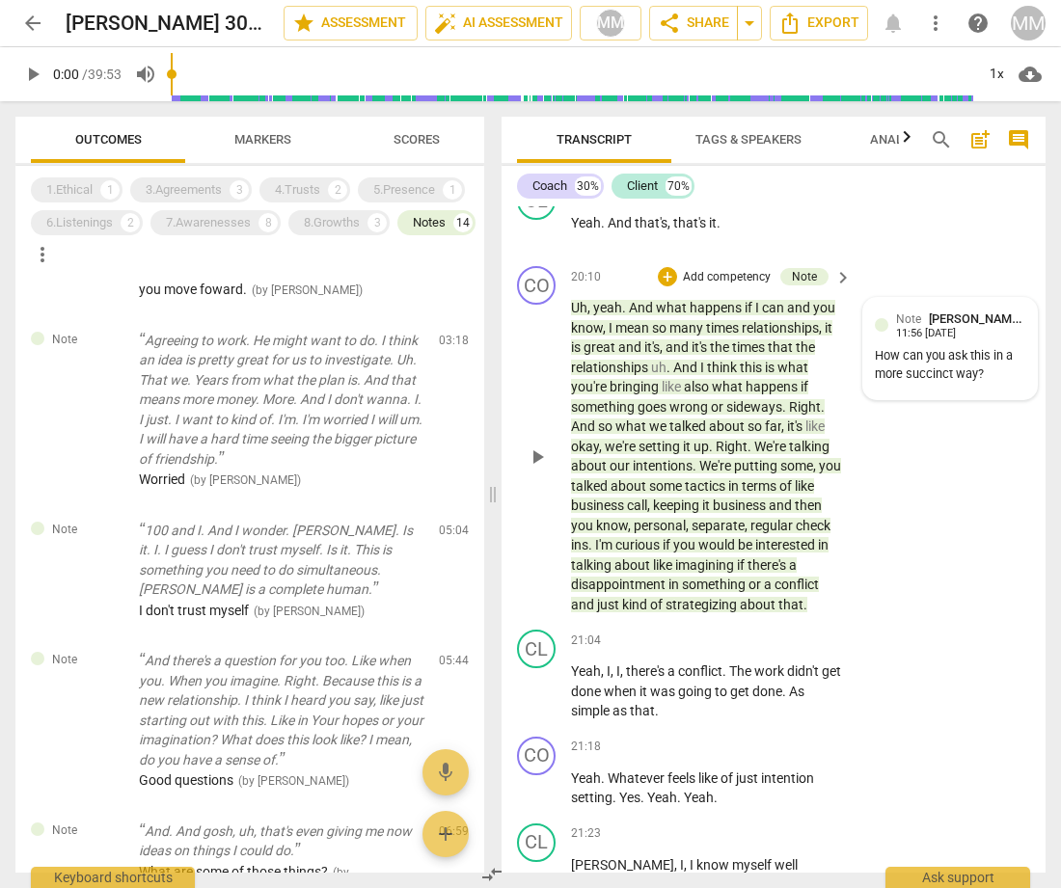
scroll to position [14180, 0]
